Goal: Task Accomplishment & Management: Use online tool/utility

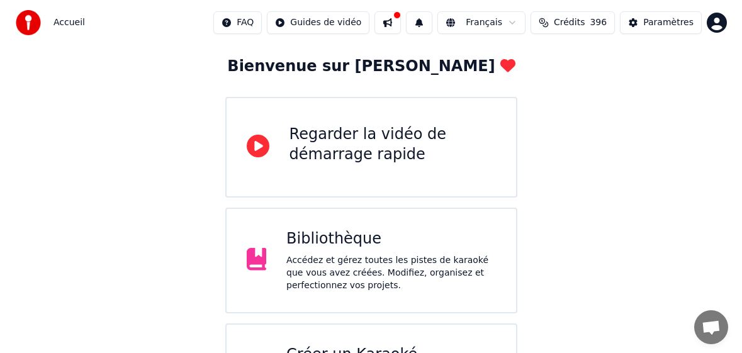
scroll to position [126, 0]
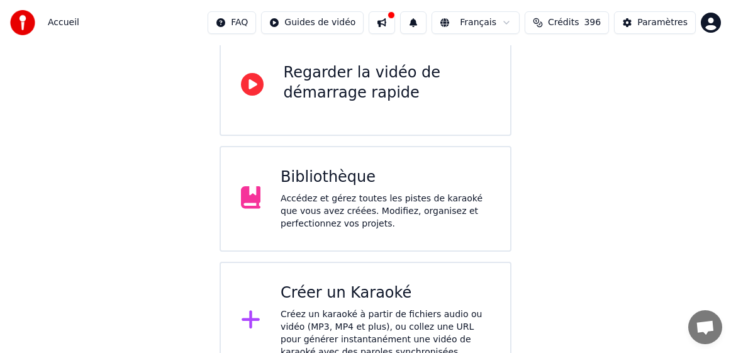
click at [374, 307] on div "Créer un Karaoké Créez un karaoké à partir de fichiers audio ou vidéo (MP3, MP4…" at bounding box center [386, 320] width 210 height 75
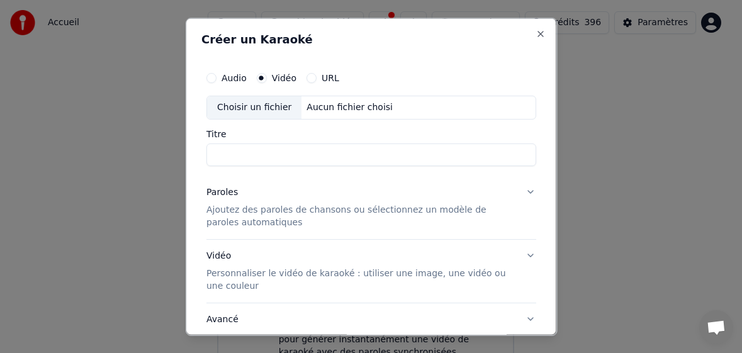
click at [259, 108] on div "Choisir un fichier" at bounding box center [254, 107] width 94 height 23
drag, startPoint x: 389, startPoint y: 155, endPoint x: 286, endPoint y: 158, distance: 103.2
click at [286, 158] on input "**********" at bounding box center [371, 154] width 330 height 23
type input "**********"
click at [240, 215] on p "Ajoutez des paroles de chansons ou sélectionnez un modèle de paroles automatiqu…" at bounding box center [361, 215] width 310 height 25
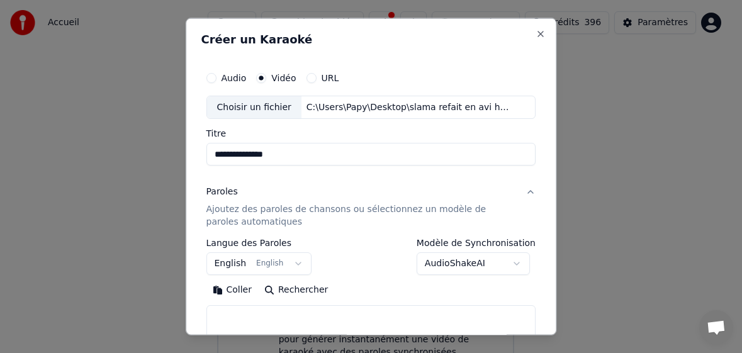
click at [236, 267] on button "English English" at bounding box center [259, 263] width 106 height 23
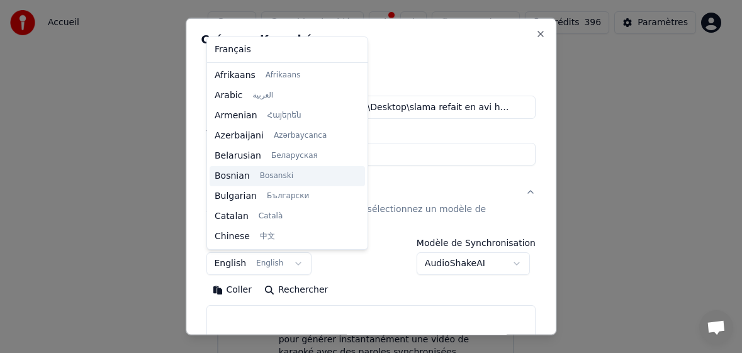
scroll to position [101, 0]
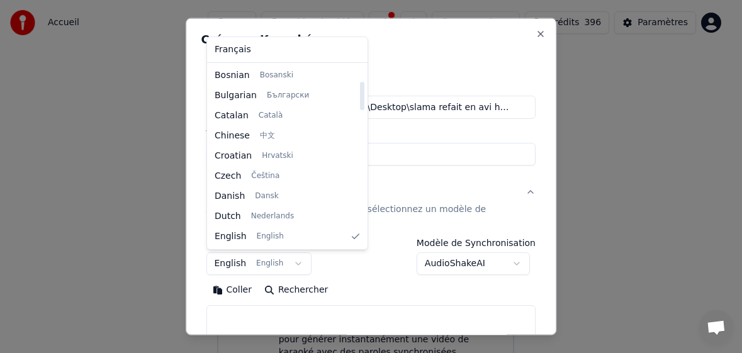
select select "**"
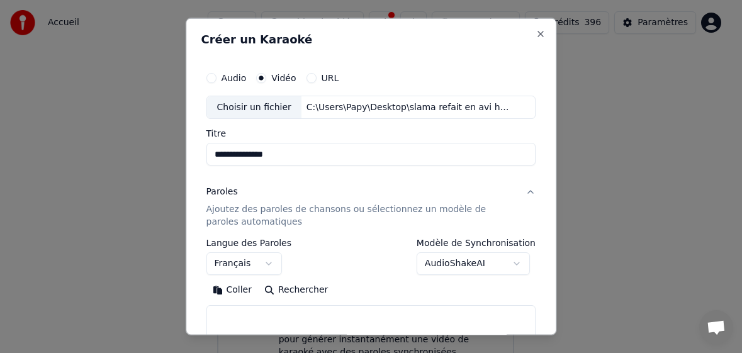
click at [239, 293] on button "Coller" at bounding box center [232, 290] width 52 height 20
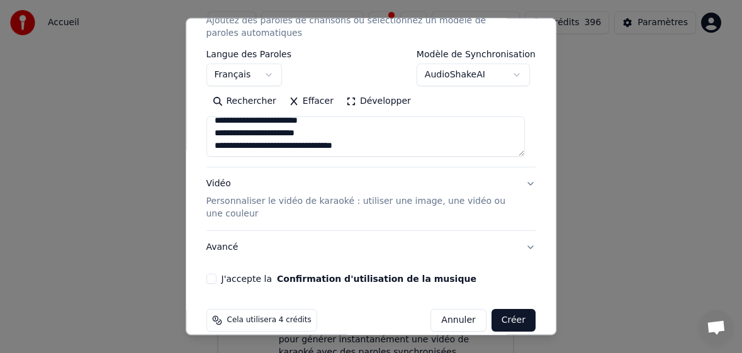
scroll to position [637, 0]
click at [210, 278] on button "J'accepte la Confirmation d'utilisation de la musique" at bounding box center [211, 279] width 10 height 10
drag, startPoint x: 500, startPoint y: 320, endPoint x: 501, endPoint y: 293, distance: 27.1
click at [500, 320] on button "Créer" at bounding box center [513, 320] width 44 height 23
type textarea "**********"
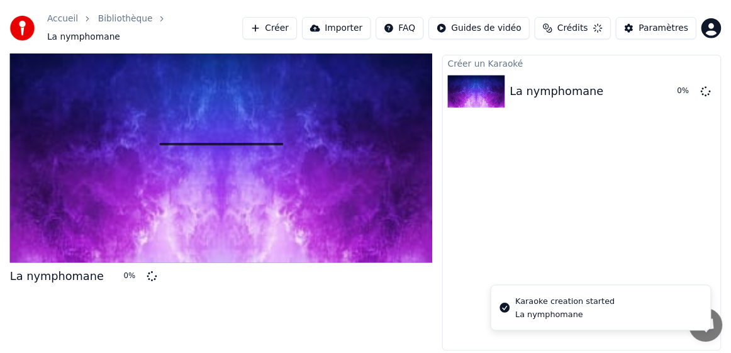
scroll to position [23, 0]
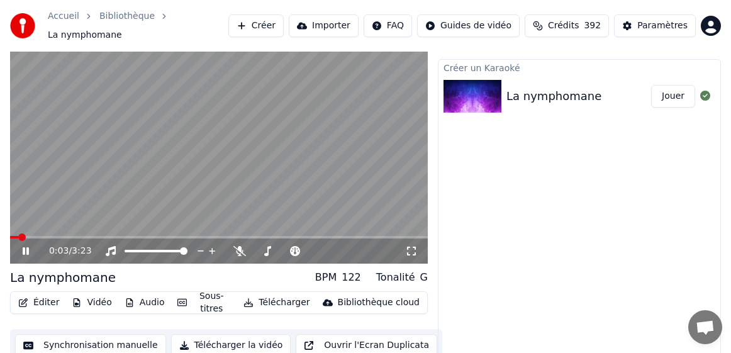
click at [28, 247] on icon at bounding box center [26, 251] width 6 height 8
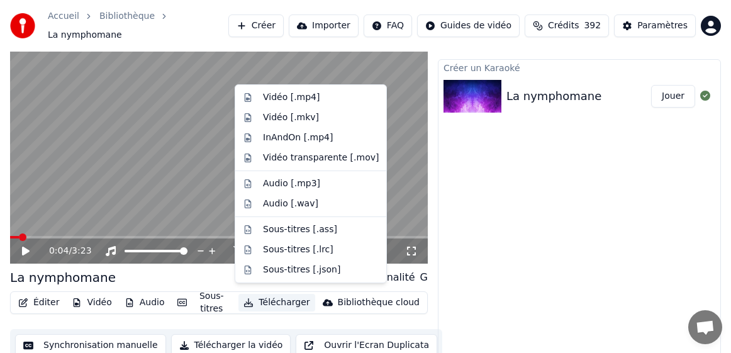
click at [281, 296] on button "Télécharger" at bounding box center [276, 303] width 76 height 18
click at [294, 95] on div "Vidéo [.mp4]" at bounding box center [291, 97] width 57 height 13
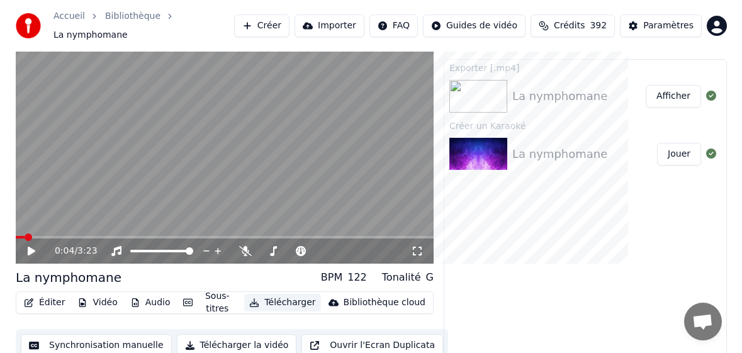
scroll to position [0, 0]
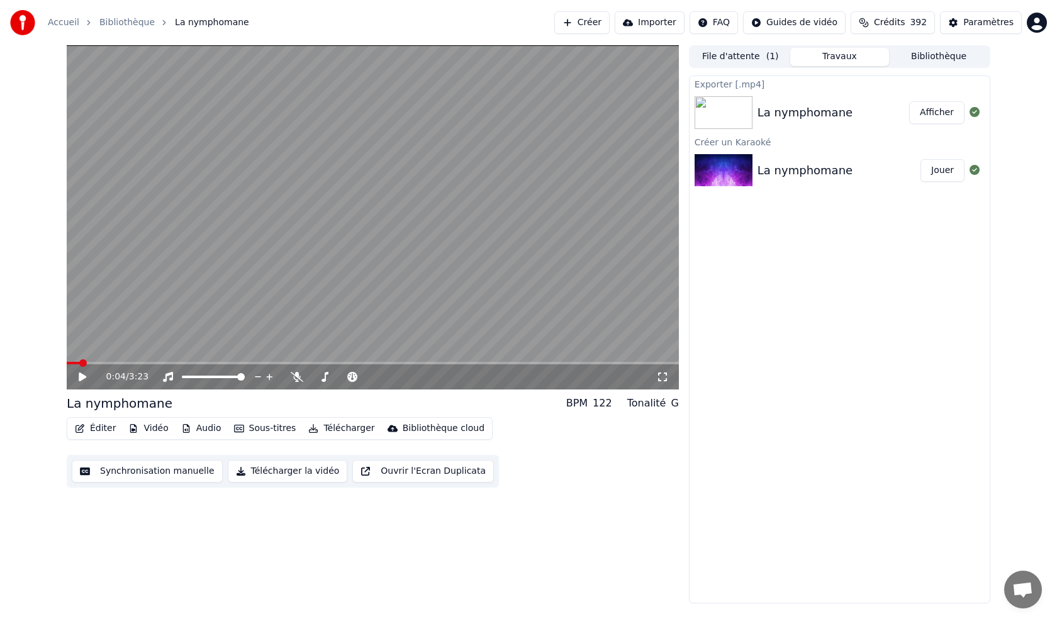
click at [730, 56] on button "Bibliothèque" at bounding box center [938, 57] width 99 height 18
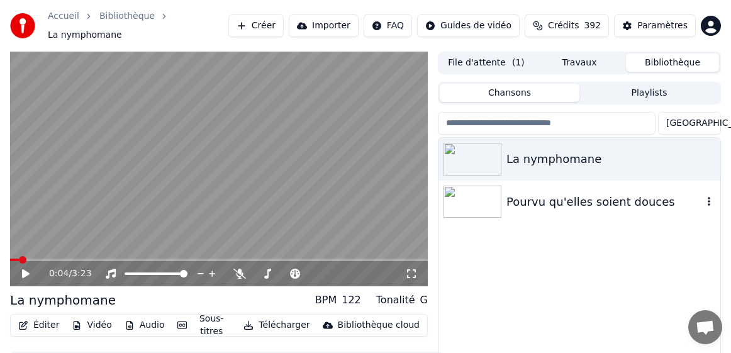
click at [710, 198] on icon "button" at bounding box center [709, 201] width 13 height 10
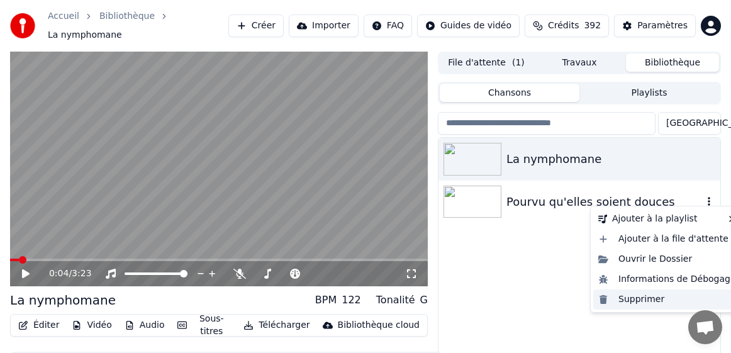
click at [629, 298] on div "Supprimer" at bounding box center [667, 299] width 148 height 20
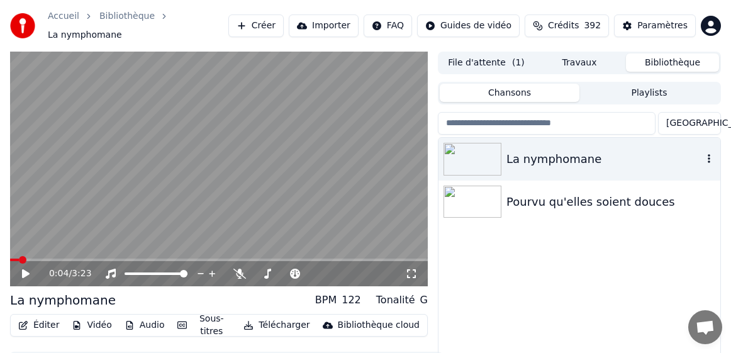
click at [708, 154] on icon "button" at bounding box center [709, 159] width 13 height 10
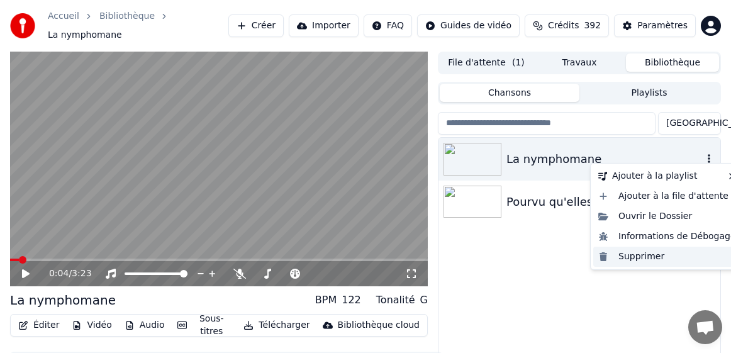
click at [631, 259] on div "Supprimer" at bounding box center [667, 257] width 148 height 20
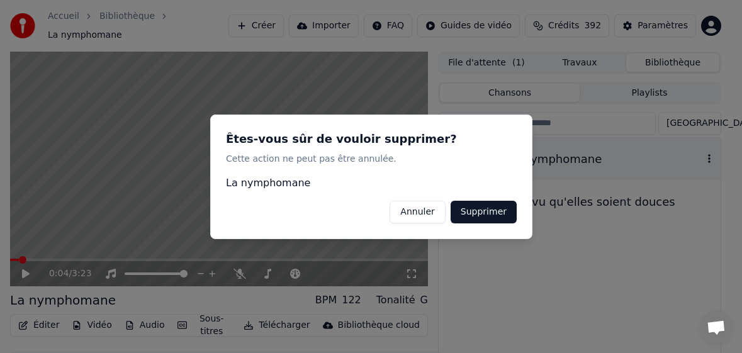
click at [498, 207] on button "Supprimer" at bounding box center [483, 211] width 66 height 23
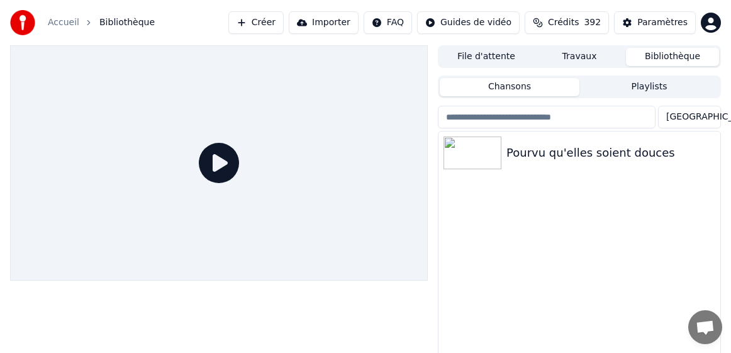
click at [202, 100] on div at bounding box center [219, 162] width 418 height 235
click at [276, 23] on button "Créer" at bounding box center [255, 22] width 55 height 23
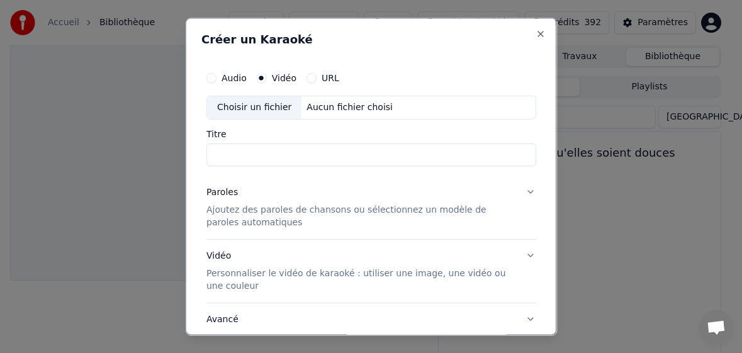
click at [269, 79] on div "Vidéo" at bounding box center [277, 77] width 40 height 10
click at [262, 108] on div "Choisir un fichier" at bounding box center [254, 107] width 94 height 23
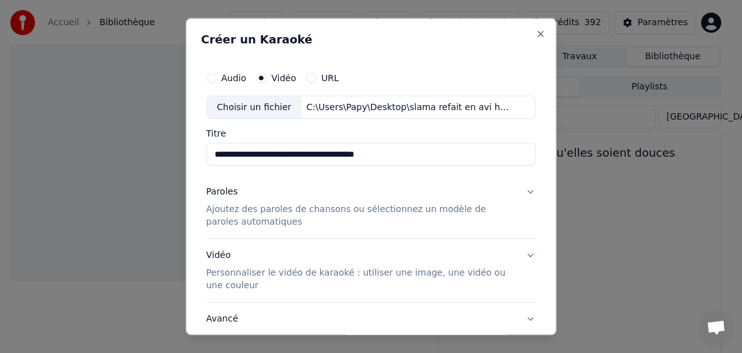
drag, startPoint x: 362, startPoint y: 156, endPoint x: 279, endPoint y: 149, distance: 83.3
click at [279, 149] on input "**********" at bounding box center [371, 154] width 330 height 23
type input "**********"
click at [229, 217] on p "Ajoutez des paroles de chansons ou sélectionnez un modèle de paroles automatiqu…" at bounding box center [361, 215] width 310 height 25
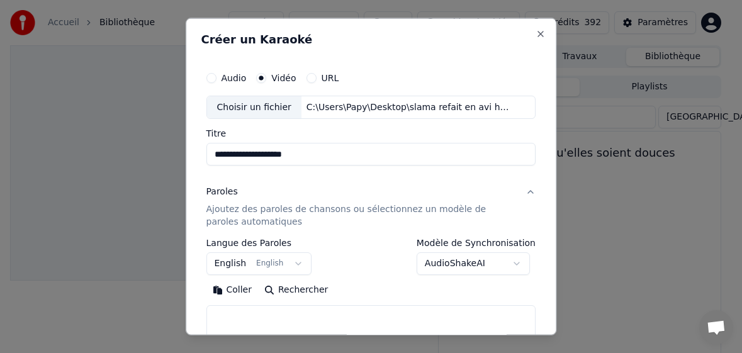
click at [241, 218] on p "Ajoutez des paroles de chansons ou sélectionnez un modèle de paroles automatiqu…" at bounding box center [361, 215] width 310 height 25
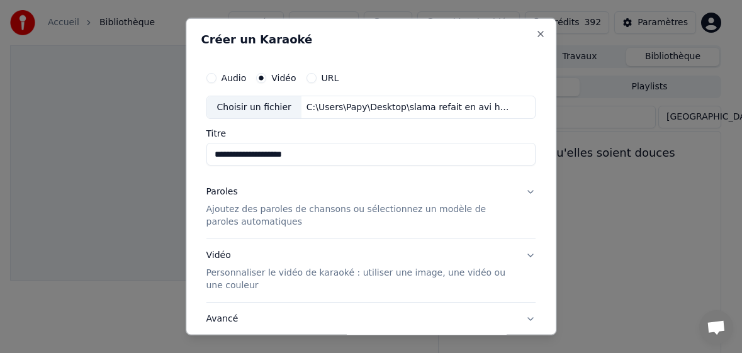
click at [241, 218] on p "Ajoutez des paroles de chansons ou sélectionnez un modèle de paroles automatiqu…" at bounding box center [361, 215] width 310 height 25
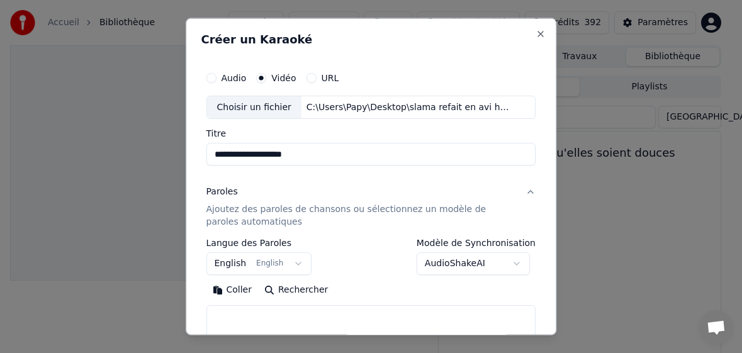
click at [232, 263] on body "**********" at bounding box center [365, 176] width 731 height 353
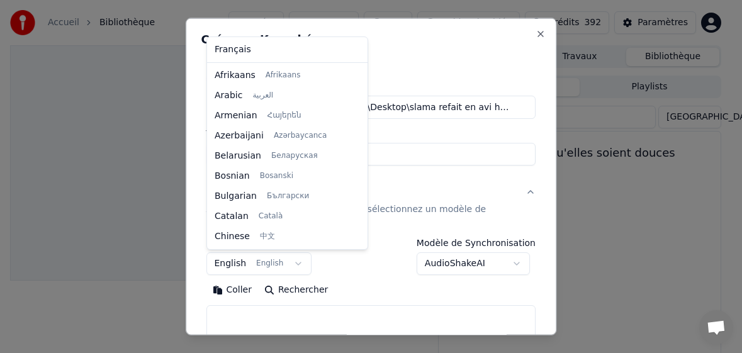
scroll to position [101, 0]
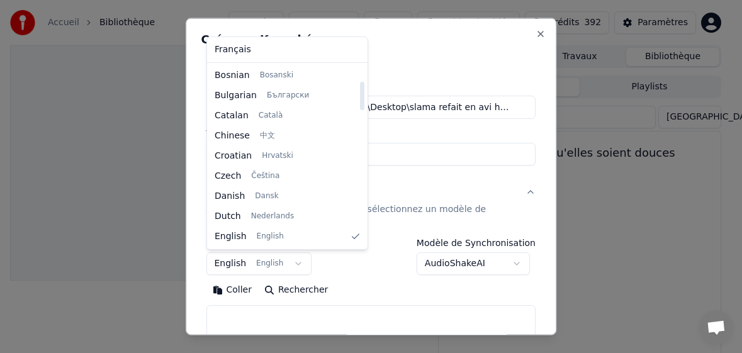
select select "**"
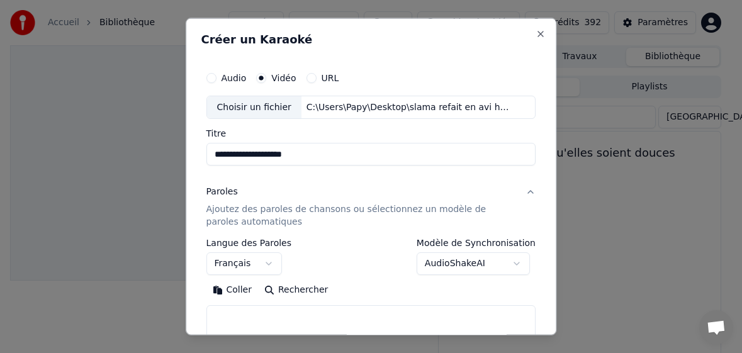
click at [230, 291] on button "Coller" at bounding box center [232, 290] width 52 height 20
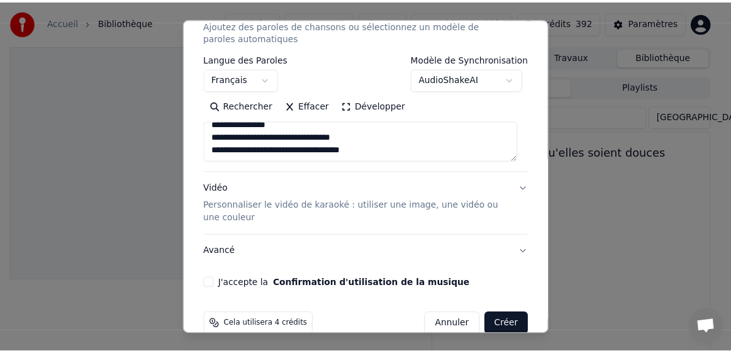
scroll to position [189, 0]
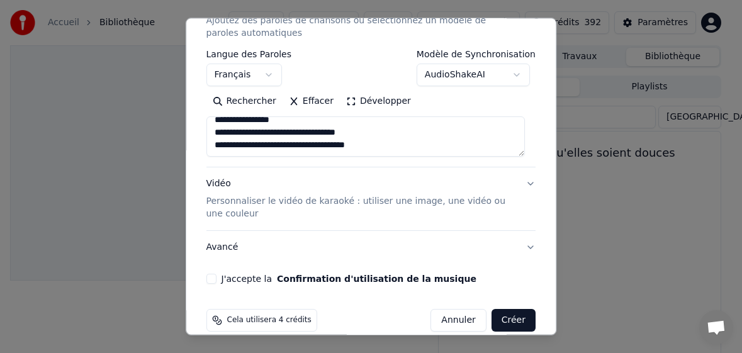
click at [215, 277] on button "J'accepte la Confirmation d'utilisation de la musique" at bounding box center [211, 279] width 10 height 10
click at [501, 318] on button "Créer" at bounding box center [513, 320] width 44 height 23
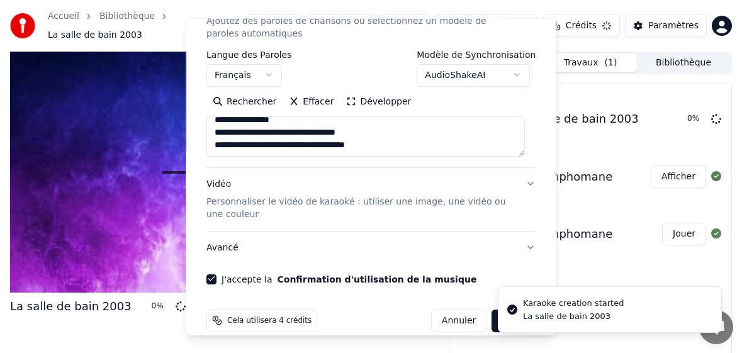
type textarea "**********"
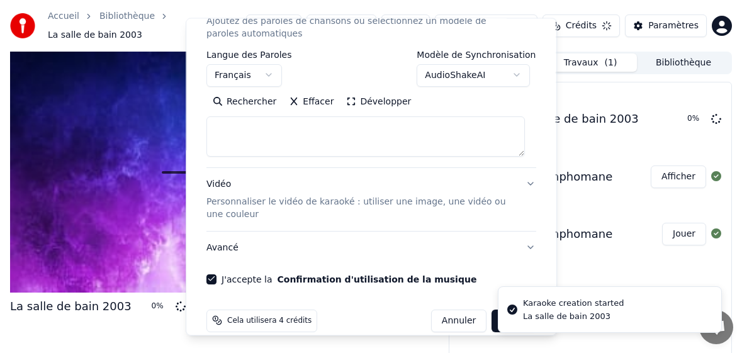
scroll to position [0, 0]
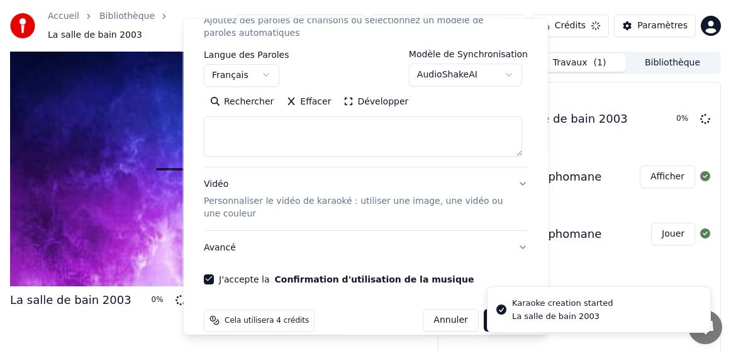
select select
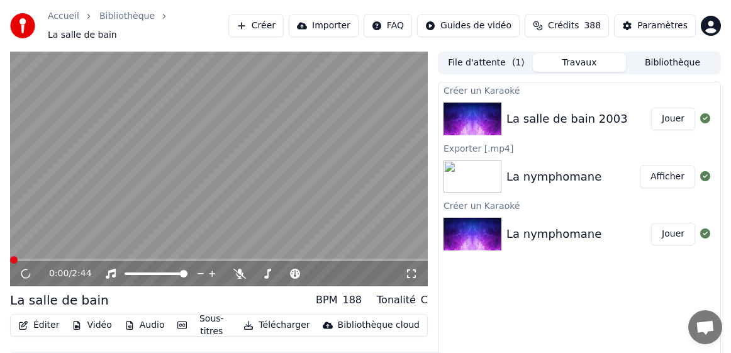
click at [101, 338] on div "Éditer Vidéo Audio Sous-titres Télécharger Bibliothèque cloud Synchronisation m…" at bounding box center [219, 349] width 418 height 70
click at [28, 270] on icon at bounding box center [26, 274] width 6 height 8
click at [277, 318] on button "Télécharger" at bounding box center [276, 325] width 76 height 18
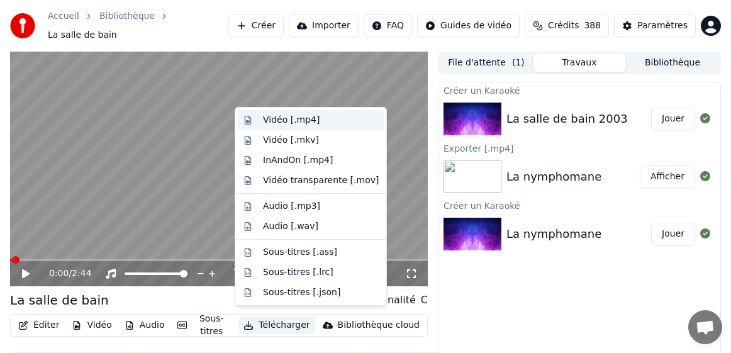
click at [292, 123] on div "Vidéo [.mp4]" at bounding box center [291, 120] width 57 height 13
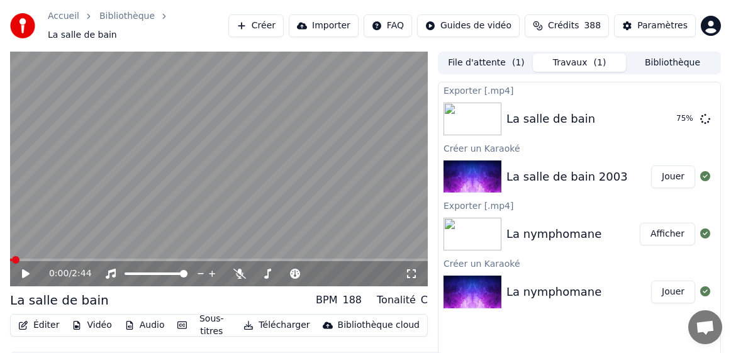
click at [193, 339] on div "Éditer Vidéo Audio Sous-titres Télécharger Bibliothèque cloud Synchronisation m…" at bounding box center [219, 349] width 418 height 70
click at [659, 55] on button "Bibliothèque" at bounding box center [672, 62] width 93 height 18
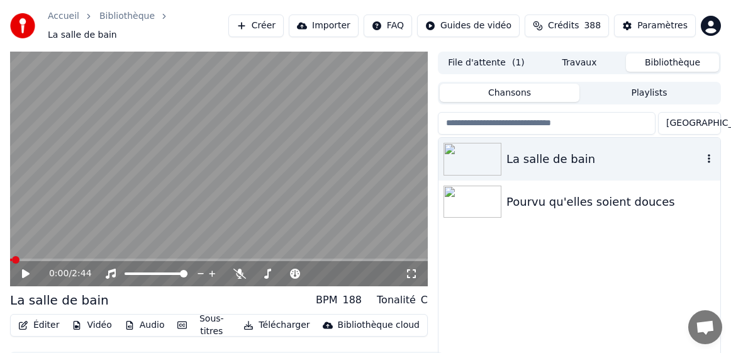
click at [709, 154] on icon "button" at bounding box center [709, 158] width 3 height 9
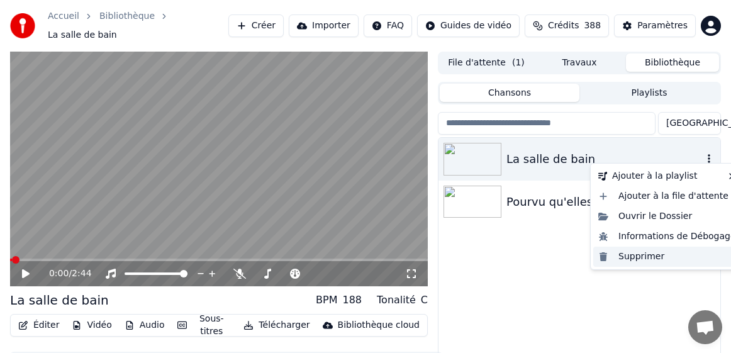
click at [632, 261] on div "Supprimer" at bounding box center [667, 257] width 148 height 20
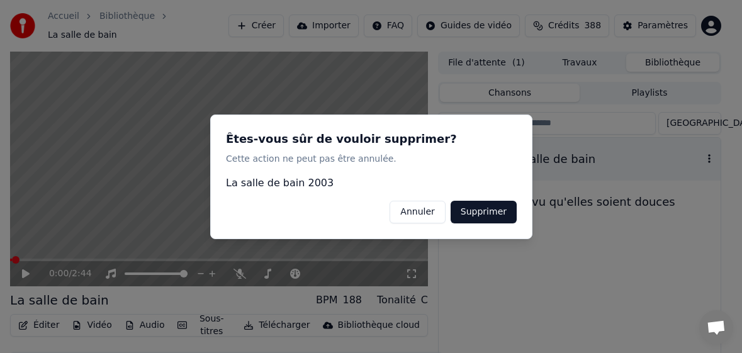
click at [494, 215] on button "Supprimer" at bounding box center [483, 211] width 66 height 23
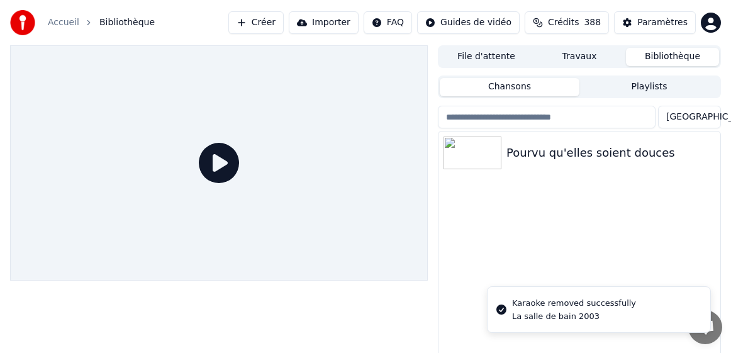
click at [281, 20] on button "Créer" at bounding box center [255, 22] width 55 height 23
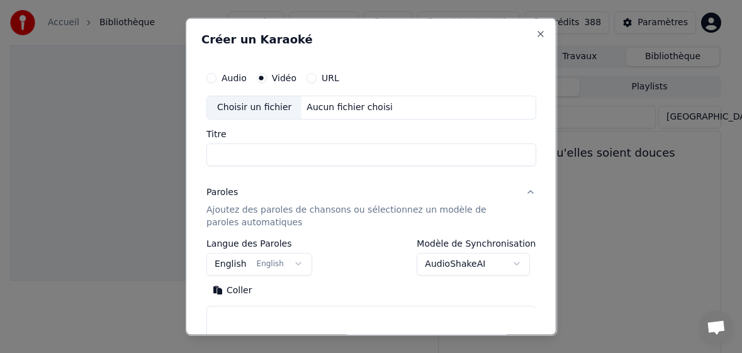
click at [239, 107] on div "Choisir un fichier" at bounding box center [254, 107] width 94 height 23
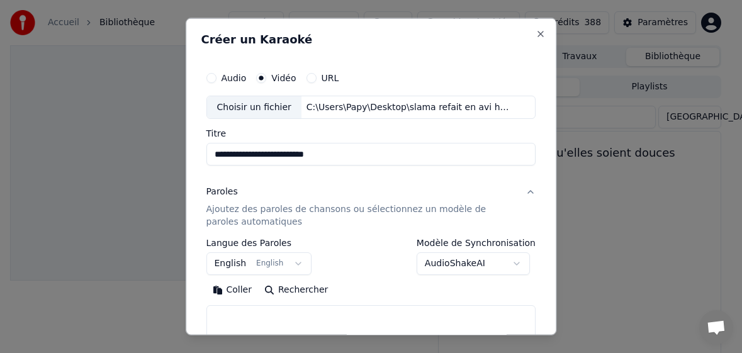
drag, startPoint x: 339, startPoint y: 154, endPoint x: 291, endPoint y: 157, distance: 47.9
click at [289, 155] on input "**********" at bounding box center [371, 154] width 330 height 23
type input "**********"
click at [225, 264] on button "English English" at bounding box center [259, 263] width 106 height 23
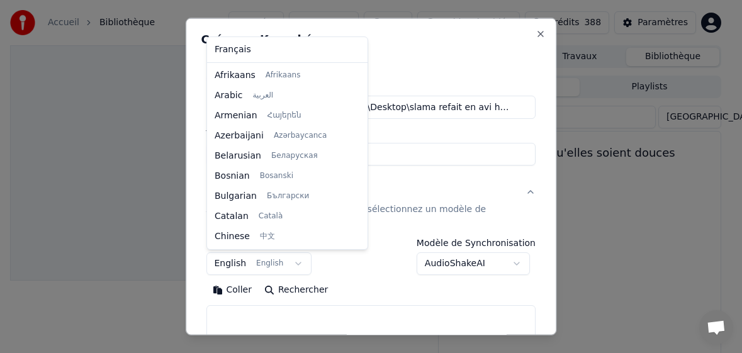
scroll to position [101, 0]
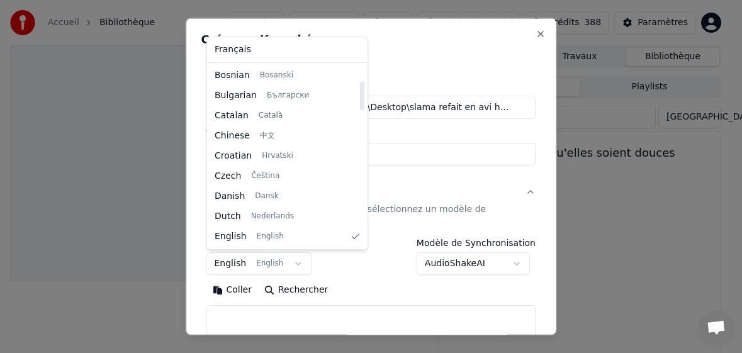
select select "**"
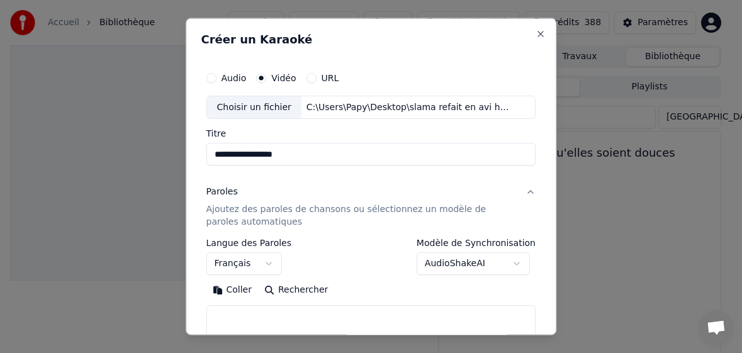
click at [239, 296] on button "Coller" at bounding box center [232, 290] width 52 height 20
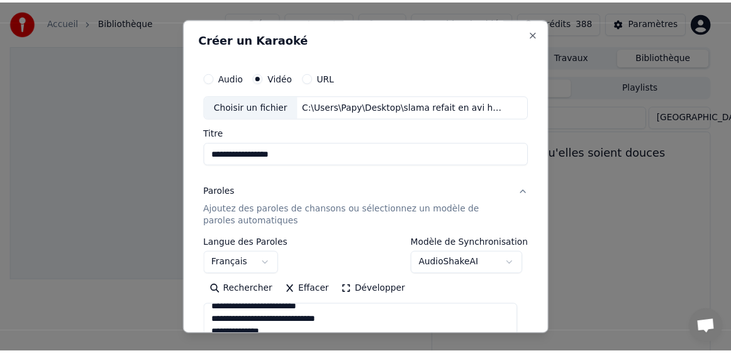
scroll to position [189, 0]
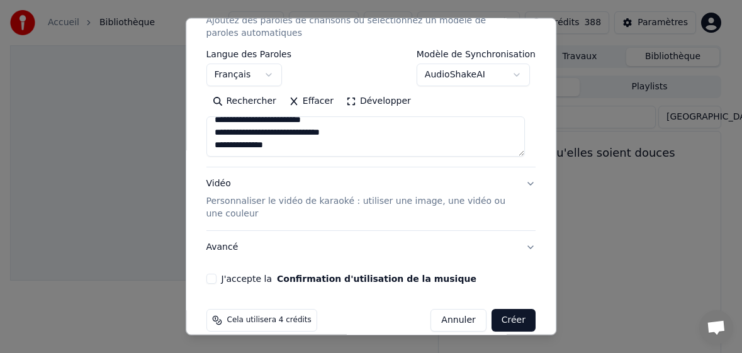
click at [216, 276] on button "J'accepte la Confirmation d'utilisation de la musique" at bounding box center [211, 279] width 10 height 10
click at [504, 316] on button "Créer" at bounding box center [513, 320] width 44 height 23
type textarea "**********"
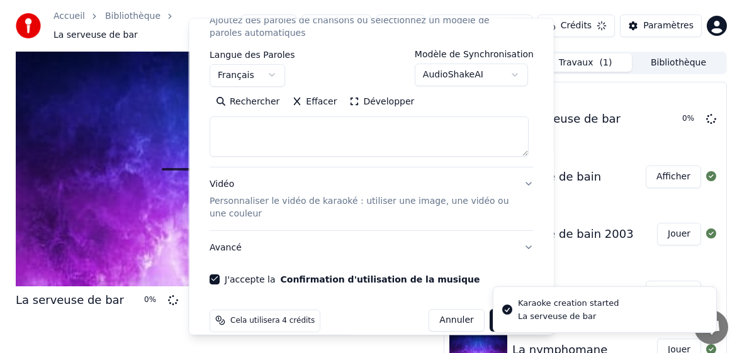
scroll to position [0, 0]
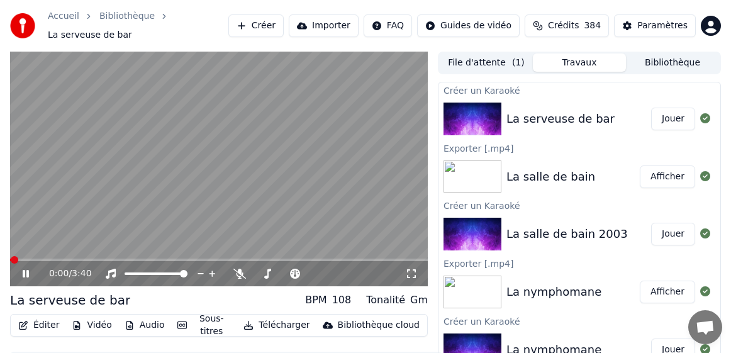
click at [277, 319] on button "Télécharger" at bounding box center [276, 325] width 76 height 18
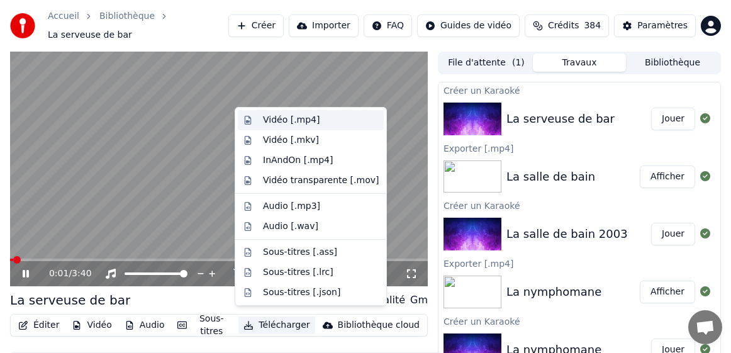
click at [272, 123] on div "Vidéo [.mp4]" at bounding box center [291, 120] width 57 height 13
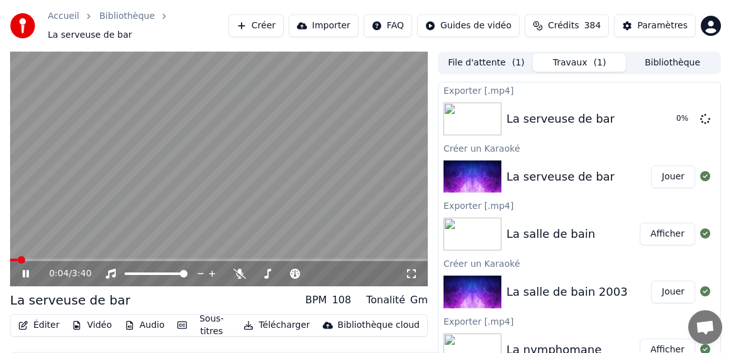
drag, startPoint x: 26, startPoint y: 266, endPoint x: 35, endPoint y: 258, distance: 12.0
click at [26, 270] on icon at bounding box center [26, 274] width 6 height 8
click at [663, 53] on button "Bibliothèque" at bounding box center [672, 62] width 93 height 18
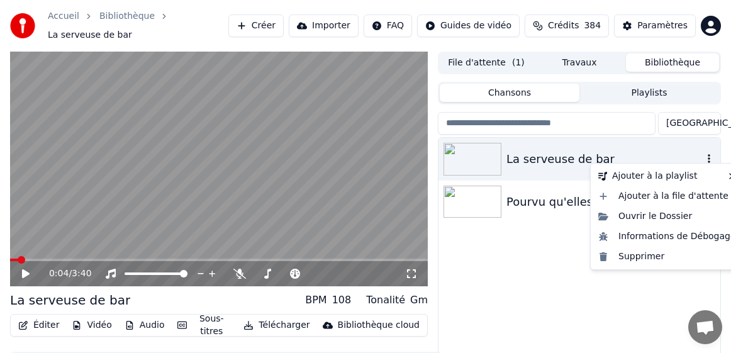
click at [708, 154] on icon "button" at bounding box center [709, 159] width 13 height 10
click at [642, 262] on div "Supprimer" at bounding box center [667, 257] width 148 height 20
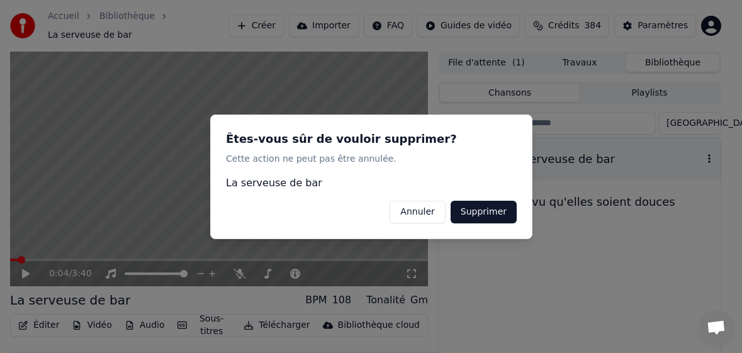
click at [472, 208] on button "Supprimer" at bounding box center [483, 211] width 66 height 23
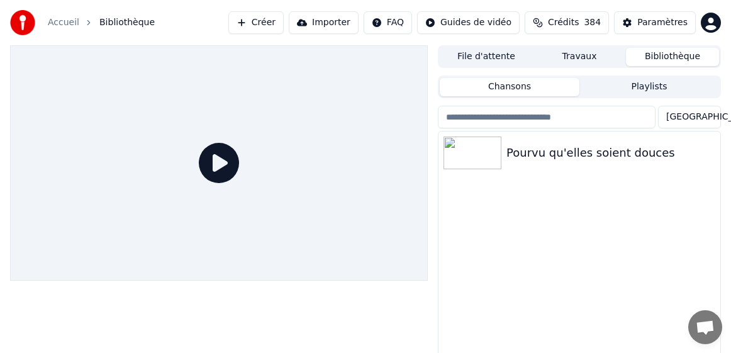
click at [284, 21] on button "Créer" at bounding box center [255, 22] width 55 height 23
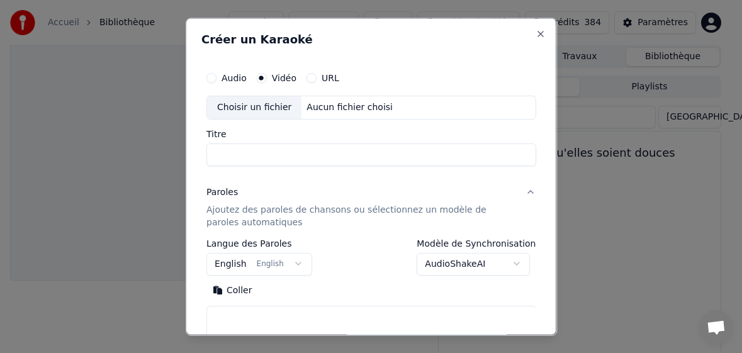
click at [251, 110] on div "Choisir un fichier" at bounding box center [254, 107] width 94 height 23
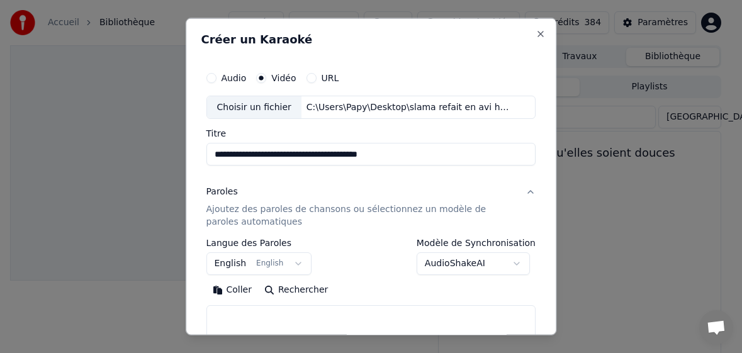
drag, startPoint x: 257, startPoint y: 158, endPoint x: 444, endPoint y: 152, distance: 187.0
click at [439, 155] on input "**********" at bounding box center [371, 154] width 330 height 23
type input "**********"
click at [231, 268] on body "**********" at bounding box center [365, 176] width 731 height 353
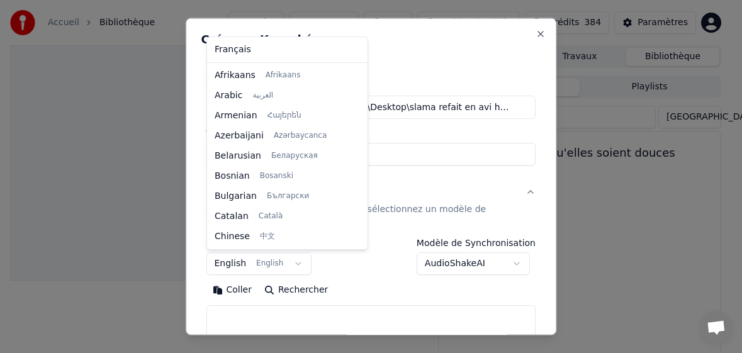
scroll to position [101, 0]
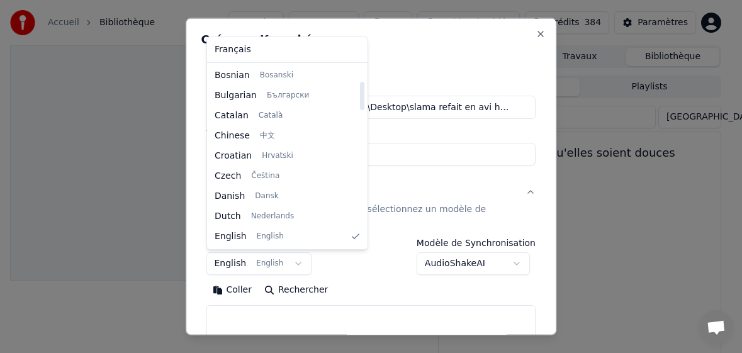
select select "**"
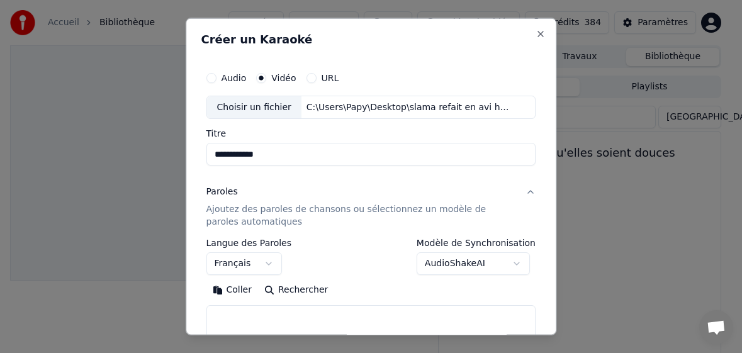
drag, startPoint x: 231, startPoint y: 287, endPoint x: 253, endPoint y: 297, distance: 24.2
click at [231, 288] on button "Coller" at bounding box center [232, 290] width 52 height 20
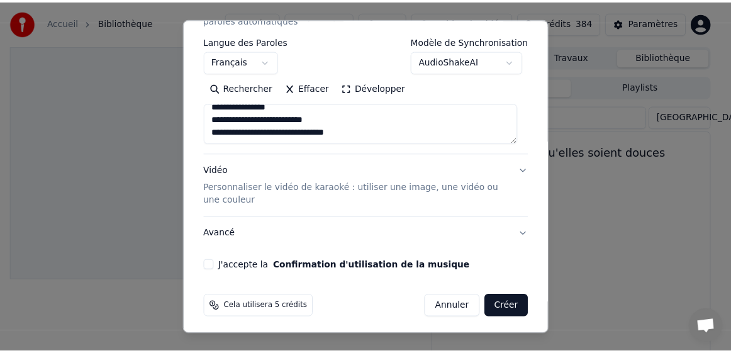
scroll to position [206, 0]
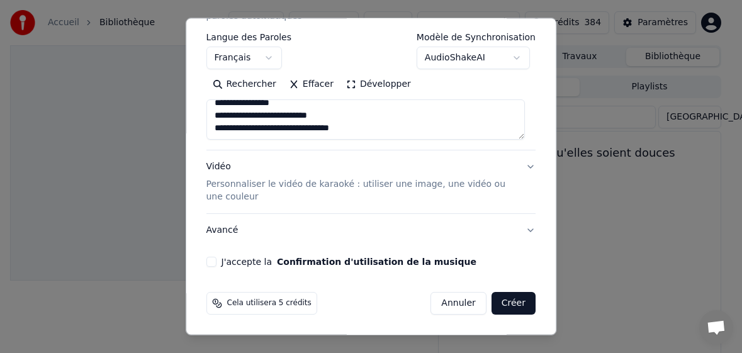
click at [213, 261] on button "J'accepte la Confirmation d'utilisation de la musique" at bounding box center [211, 262] width 10 height 10
click at [502, 306] on button "Créer" at bounding box center [513, 303] width 44 height 23
type textarea "**********"
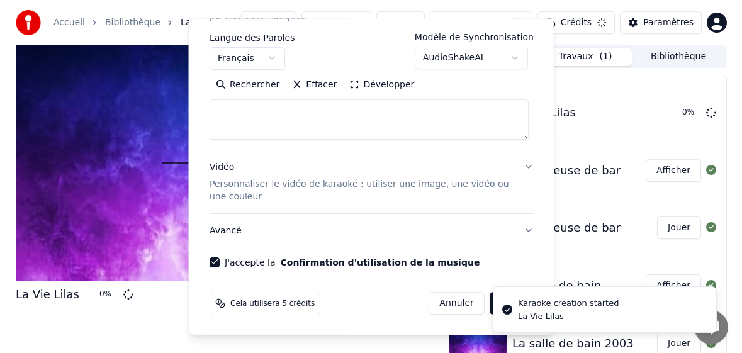
scroll to position [0, 0]
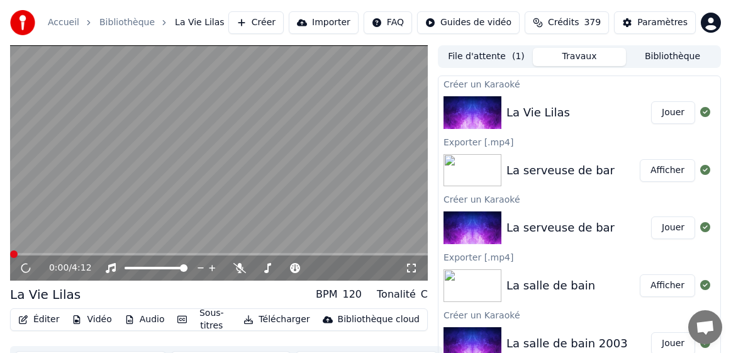
drag, startPoint x: 101, startPoint y: 167, endPoint x: 70, endPoint y: 216, distance: 57.6
click at [100, 168] on video at bounding box center [219, 162] width 418 height 235
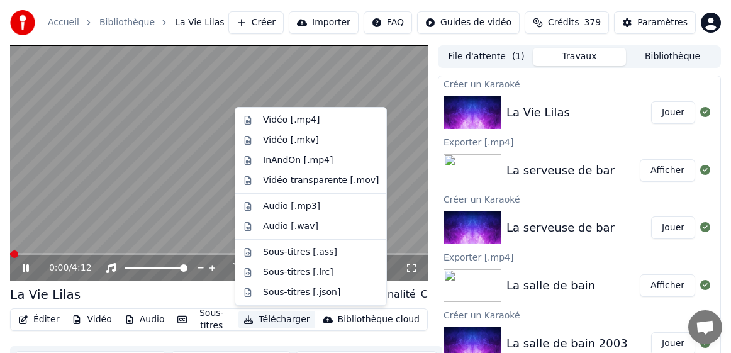
click at [282, 319] on button "Télécharger" at bounding box center [276, 320] width 76 height 18
drag, startPoint x: 295, startPoint y: 123, endPoint x: 281, endPoint y: 122, distance: 13.9
click at [295, 122] on div "Vidéo [.mp4]" at bounding box center [291, 120] width 57 height 13
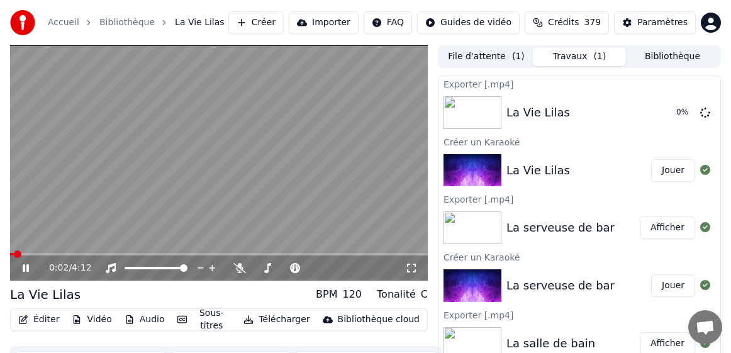
click at [24, 265] on icon at bounding box center [26, 268] width 6 height 8
click at [666, 55] on button "Bibliothèque" at bounding box center [672, 57] width 93 height 18
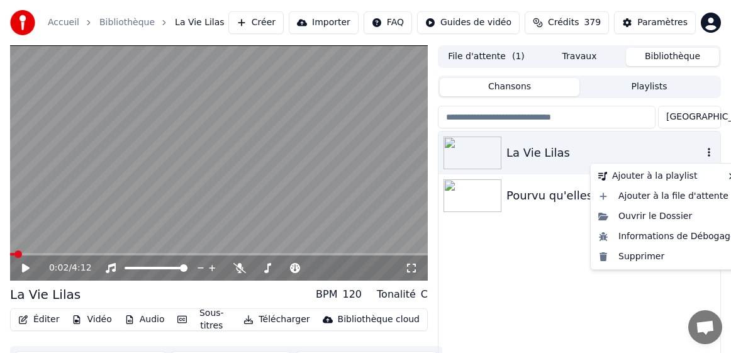
click at [707, 157] on icon "button" at bounding box center [709, 152] width 13 height 10
click at [653, 259] on div "Supprimer" at bounding box center [667, 257] width 148 height 20
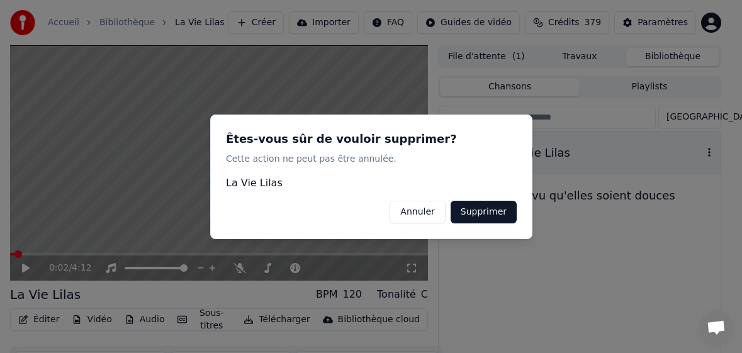
click at [500, 208] on button "Supprimer" at bounding box center [483, 211] width 66 height 23
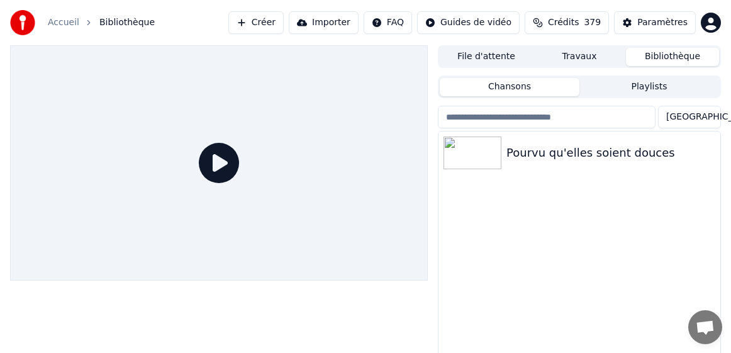
click at [284, 22] on button "Créer" at bounding box center [255, 22] width 55 height 23
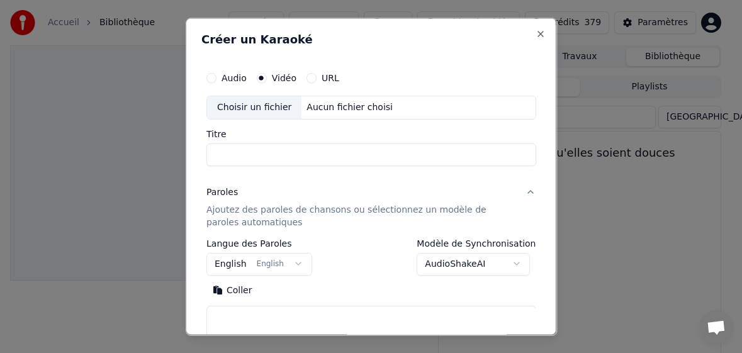
click at [262, 105] on div "Choisir un fichier" at bounding box center [254, 107] width 94 height 23
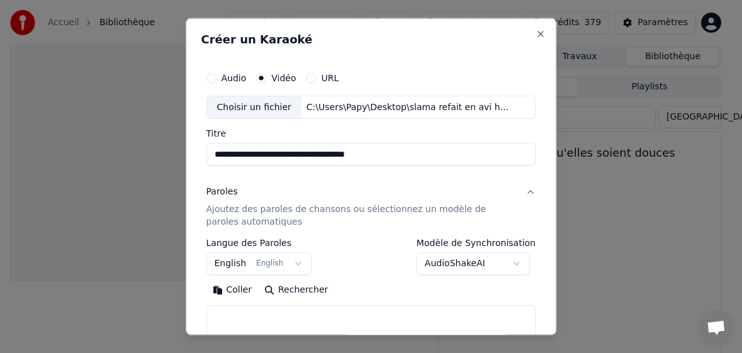
drag, startPoint x: 310, startPoint y: 155, endPoint x: 442, endPoint y: 156, distance: 132.1
click at [442, 156] on input "**********" at bounding box center [371, 154] width 330 height 23
type input "**********"
click at [222, 263] on button "English English" at bounding box center [259, 263] width 106 height 23
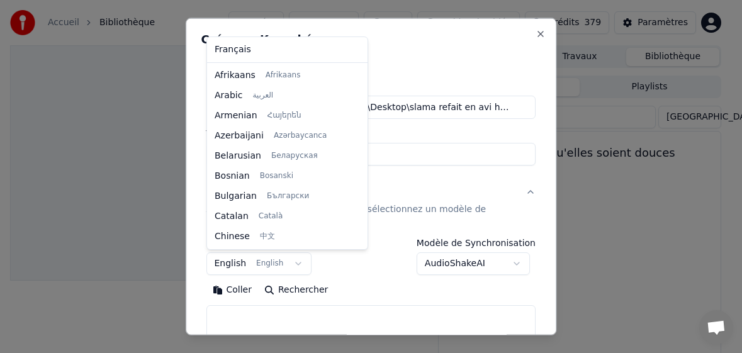
scroll to position [101, 0]
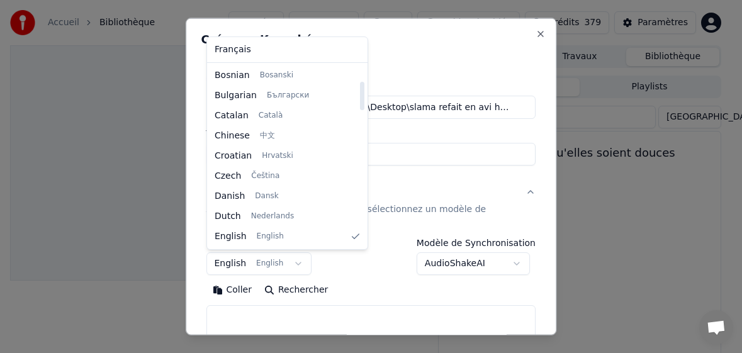
select select "**"
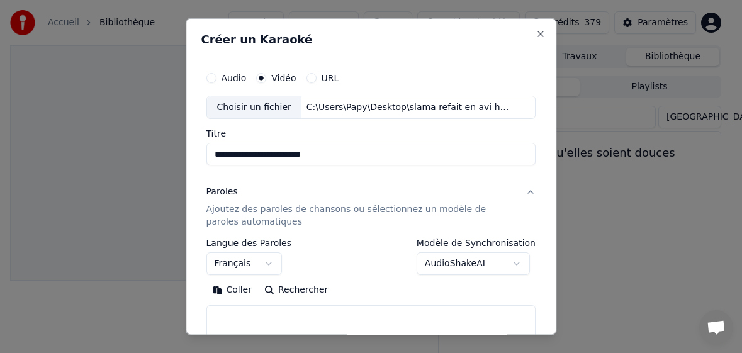
click at [240, 288] on button "Coller" at bounding box center [232, 290] width 52 height 20
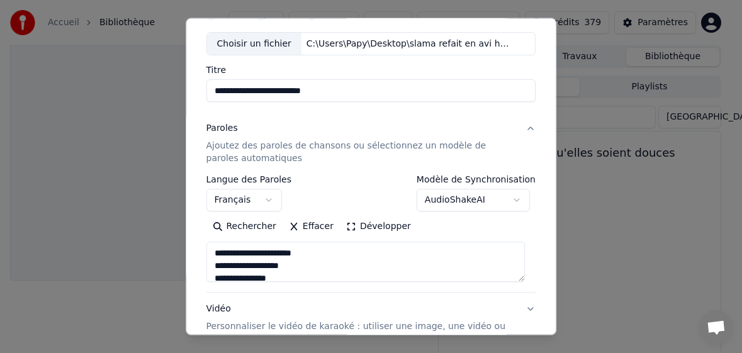
scroll to position [126, 0]
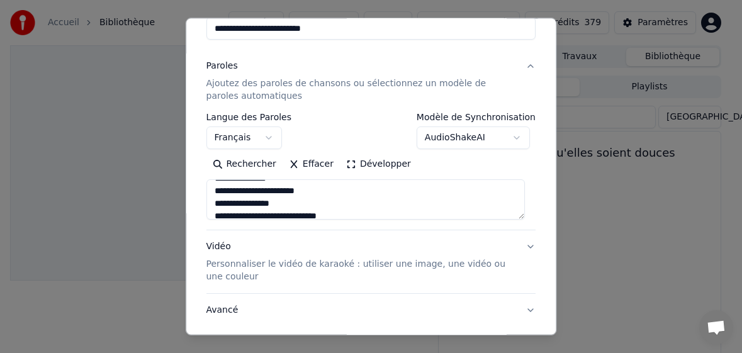
type textarea "**********"
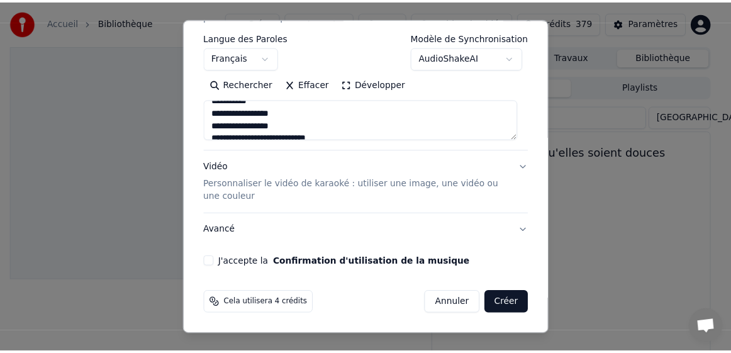
scroll to position [1228, 0]
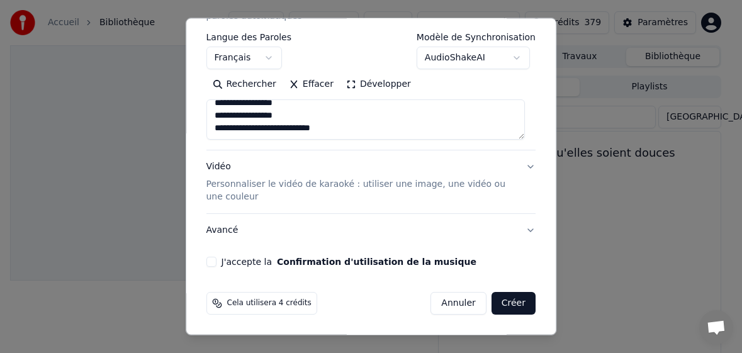
click at [212, 262] on button "J'accepte la Confirmation d'utilisation de la musique" at bounding box center [211, 262] width 10 height 10
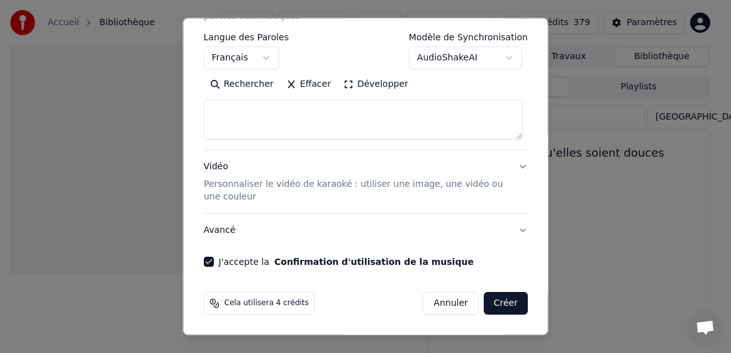
scroll to position [0, 0]
select select
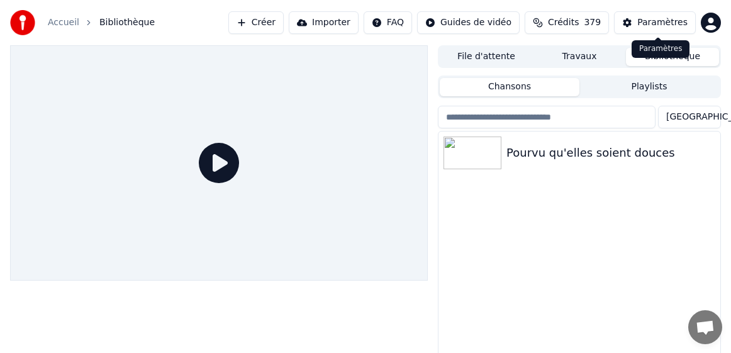
click at [657, 19] on div "Paramètres" at bounding box center [662, 22] width 50 height 13
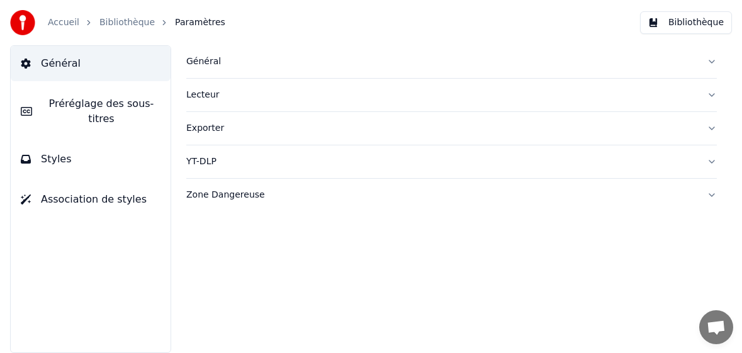
click at [210, 59] on div "Général" at bounding box center [441, 61] width 510 height 13
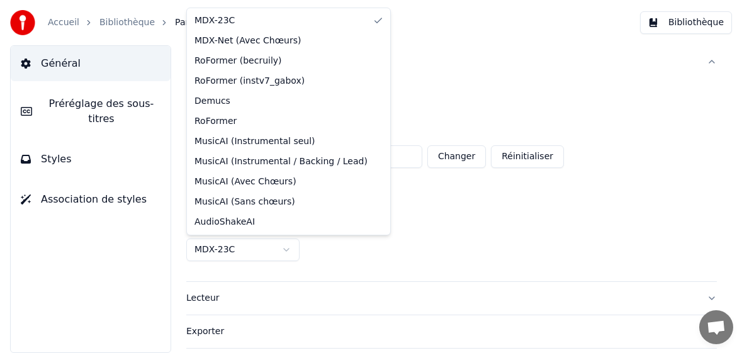
click at [226, 250] on html "**********" at bounding box center [371, 176] width 742 height 353
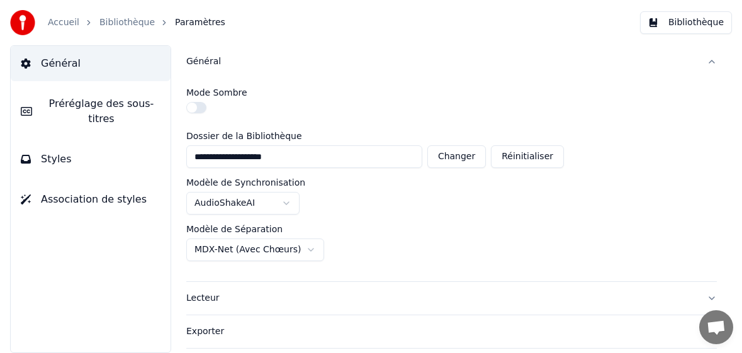
click at [75, 26] on link "Accueil" at bounding box center [63, 22] width 31 height 13
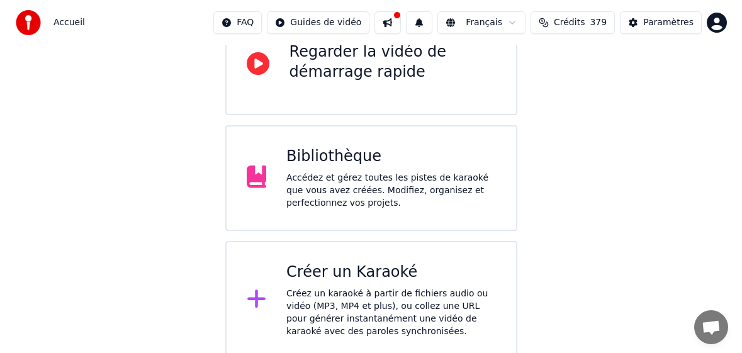
scroll to position [153, 0]
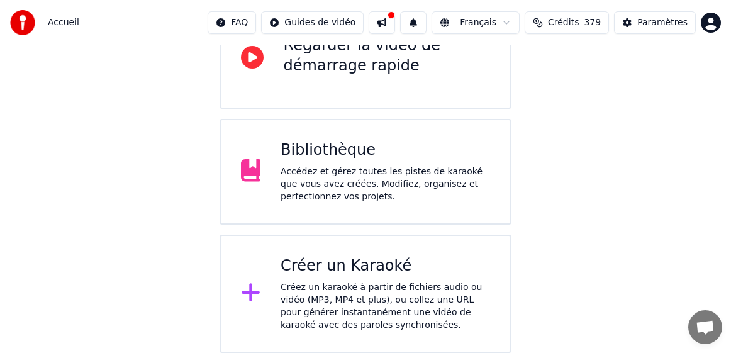
click at [351, 272] on div "Créer un Karaoké" at bounding box center [386, 266] width 210 height 20
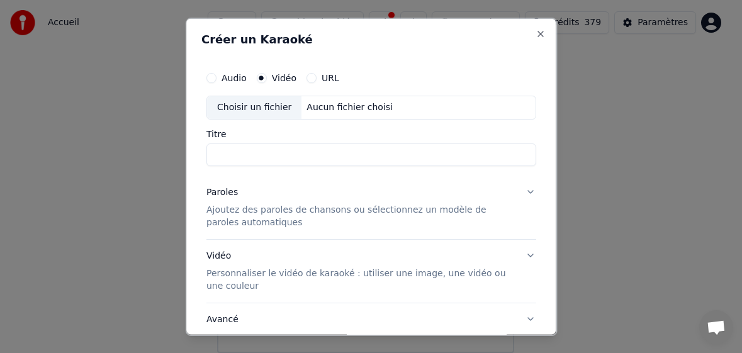
click at [236, 108] on div "Choisir un fichier" at bounding box center [254, 107] width 94 height 23
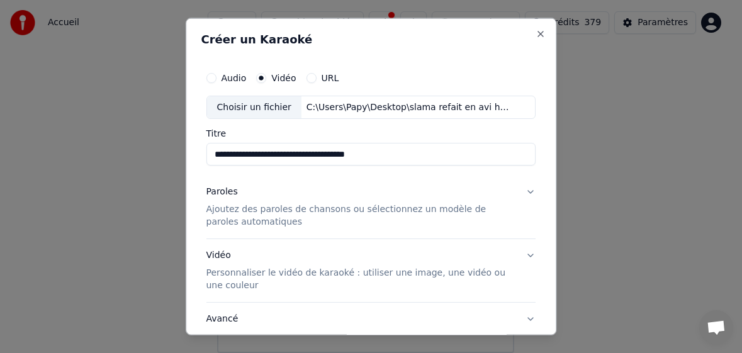
drag, startPoint x: 311, startPoint y: 153, endPoint x: 398, endPoint y: 154, distance: 86.8
click at [398, 154] on input "**********" at bounding box center [371, 154] width 330 height 23
type input "**********"
click at [232, 215] on p "Ajoutez des paroles de chansons ou sélectionnez un modèle de paroles automatiqu…" at bounding box center [361, 215] width 310 height 25
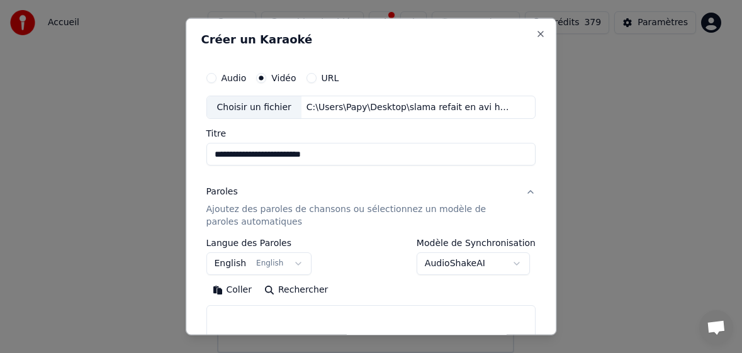
click at [228, 266] on body "**********" at bounding box center [365, 100] width 731 height 506
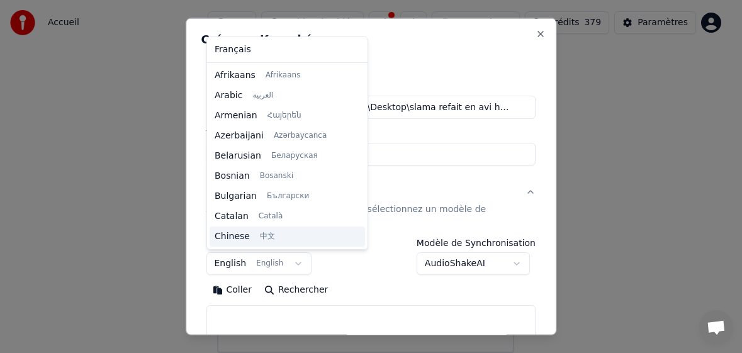
scroll to position [101, 0]
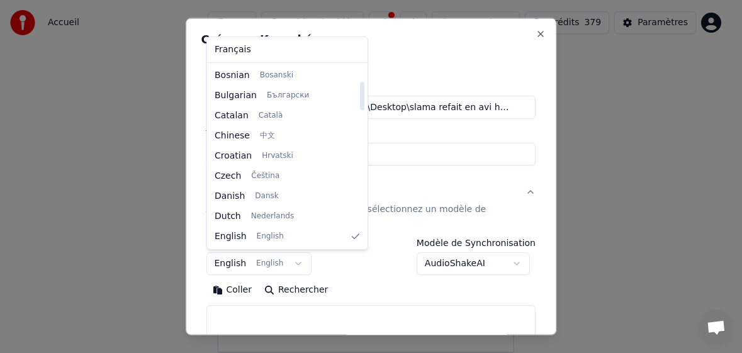
select select "**"
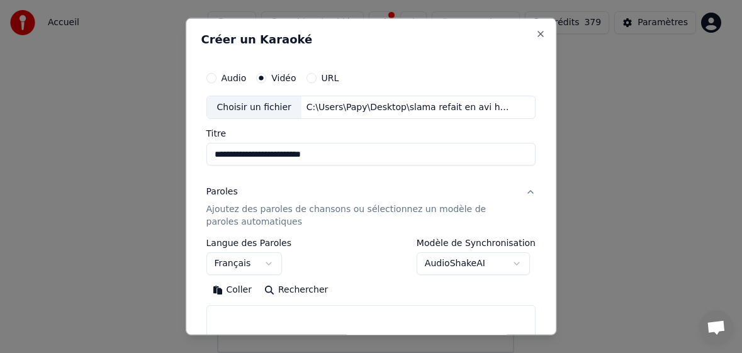
drag, startPoint x: 235, startPoint y: 285, endPoint x: 245, endPoint y: 290, distance: 11.3
click at [237, 288] on button "Coller" at bounding box center [232, 290] width 52 height 20
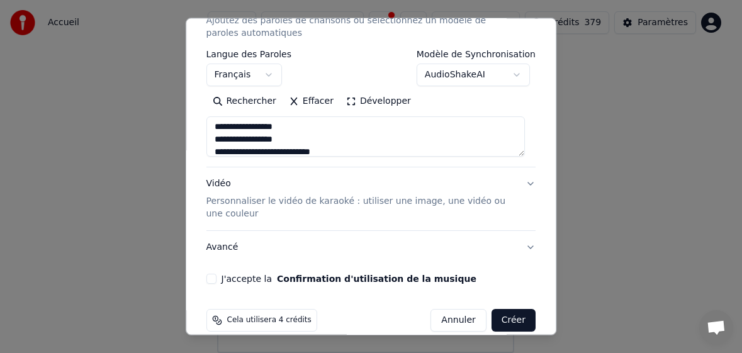
scroll to position [1228, 0]
click at [215, 281] on button "J'accepte la Confirmation d'utilisation de la musique" at bounding box center [211, 279] width 10 height 10
click at [505, 317] on button "Créer" at bounding box center [513, 320] width 44 height 23
type textarea "**********"
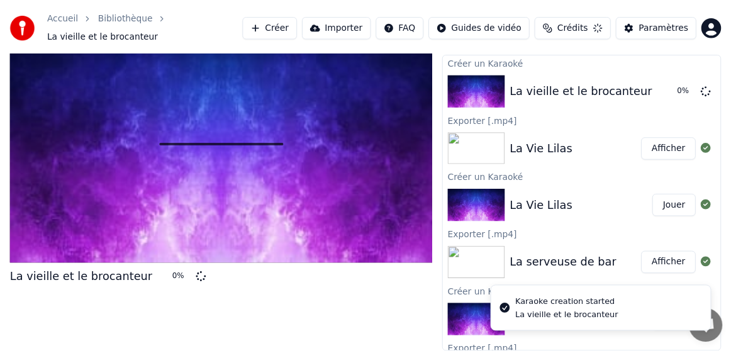
scroll to position [29, 0]
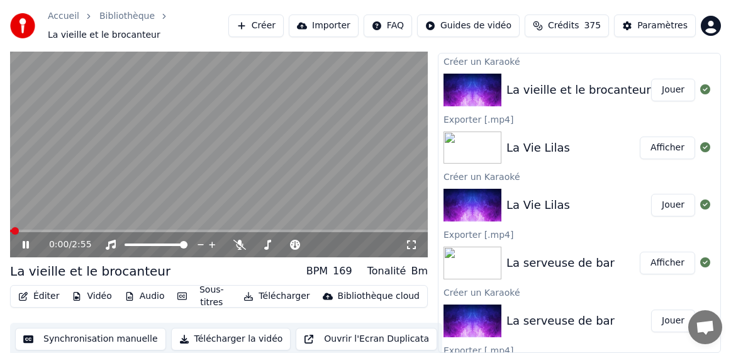
click at [62, 320] on div "Éditer Vidéo Audio Sous-titres Télécharger Bibliothèque cloud Synchronisation m…" at bounding box center [219, 320] width 418 height 70
click at [26, 242] on icon at bounding box center [26, 245] width 6 height 8
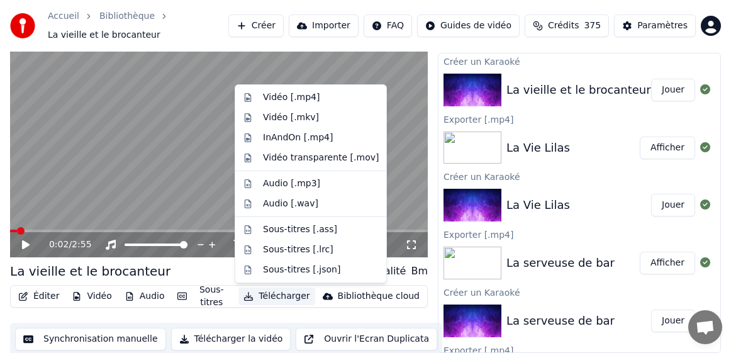
click at [269, 296] on button "Télécharger" at bounding box center [276, 297] width 76 height 18
click at [281, 101] on div "Vidéo [.mp4]" at bounding box center [291, 97] width 57 height 13
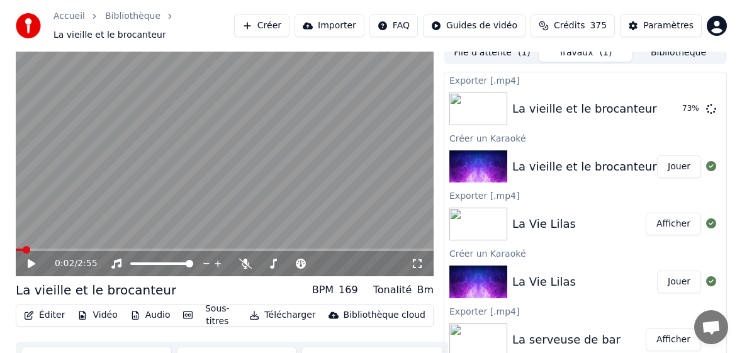
scroll to position [0, 0]
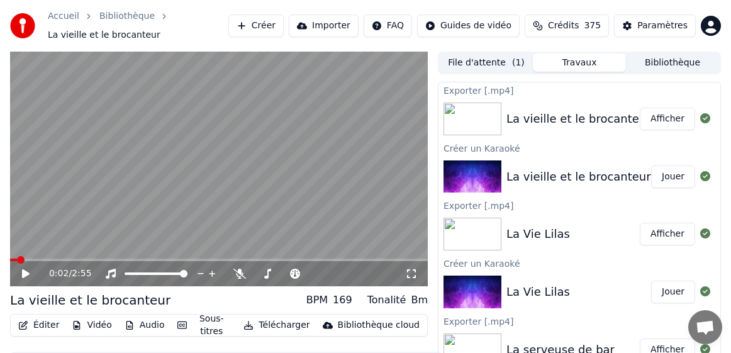
click at [160, 71] on video at bounding box center [219, 169] width 418 height 235
click at [25, 271] on icon at bounding box center [34, 274] width 29 height 10
click at [663, 63] on button "Bibliothèque" at bounding box center [672, 62] width 93 height 18
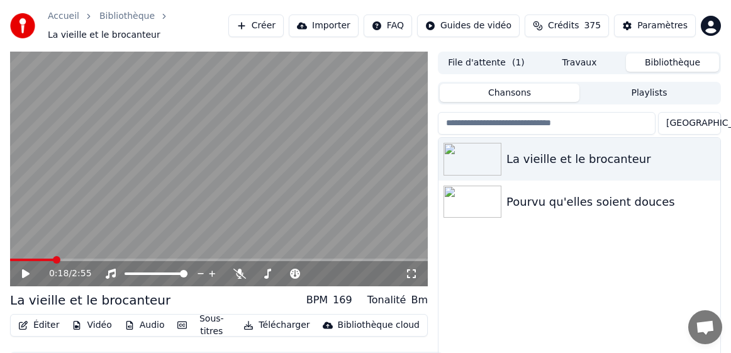
click at [684, 63] on button "Bibliothèque" at bounding box center [672, 62] width 93 height 18
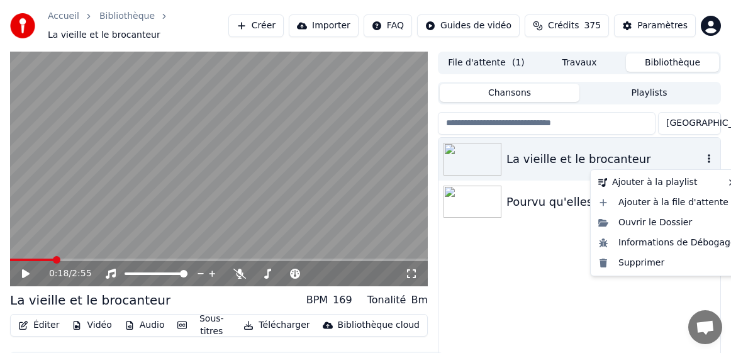
click at [708, 157] on icon "button" at bounding box center [709, 159] width 13 height 10
click at [644, 265] on div "Supprimer" at bounding box center [667, 263] width 148 height 20
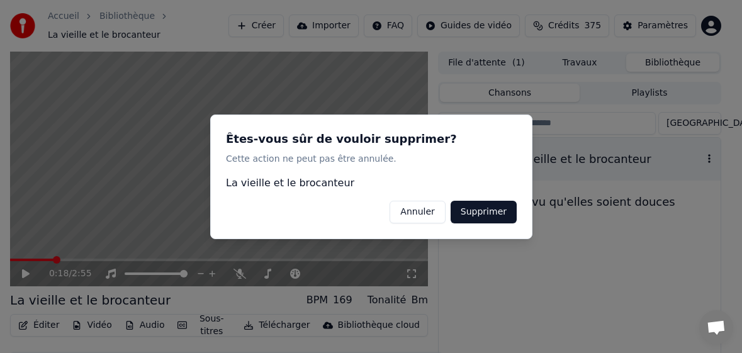
click at [489, 207] on button "Supprimer" at bounding box center [483, 211] width 66 height 23
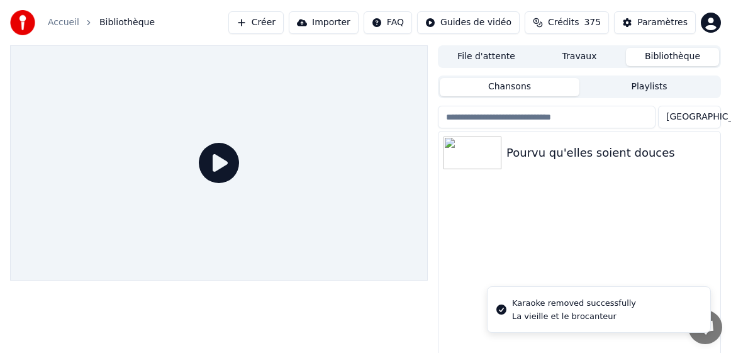
click at [284, 22] on button "Créer" at bounding box center [255, 22] width 55 height 23
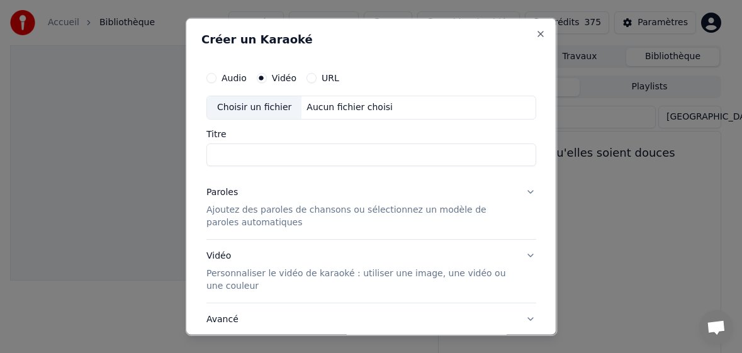
click at [238, 109] on div "Choisir un fichier" at bounding box center [254, 107] width 94 height 23
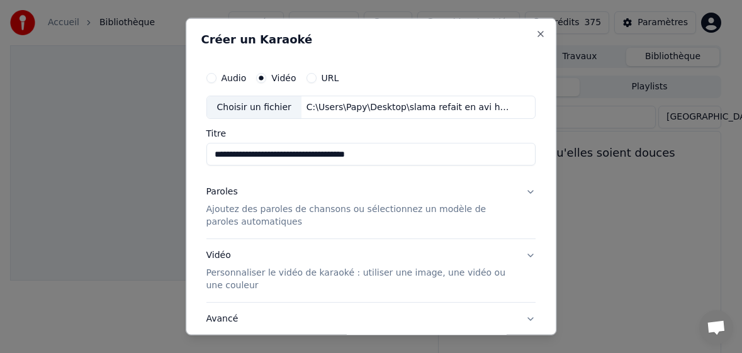
drag, startPoint x: 311, startPoint y: 155, endPoint x: 389, endPoint y: 155, distance: 77.4
click at [389, 155] on input "**********" at bounding box center [371, 154] width 330 height 23
type input "**********"
click at [229, 218] on p "Ajoutez des paroles de chansons ou sélectionnez un modèle de paroles automatiqu…" at bounding box center [361, 215] width 310 height 25
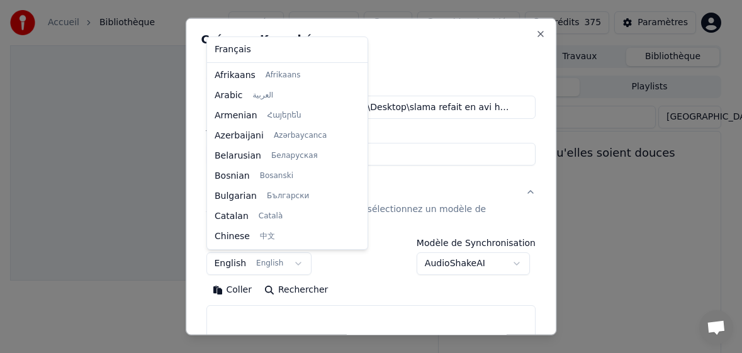
click at [222, 259] on body "**********" at bounding box center [365, 176] width 731 height 353
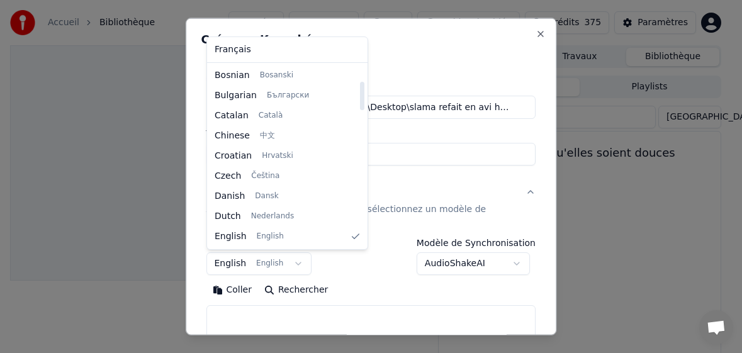
select select "**"
drag, startPoint x: 233, startPoint y: 50, endPoint x: 250, endPoint y: 176, distance: 126.4
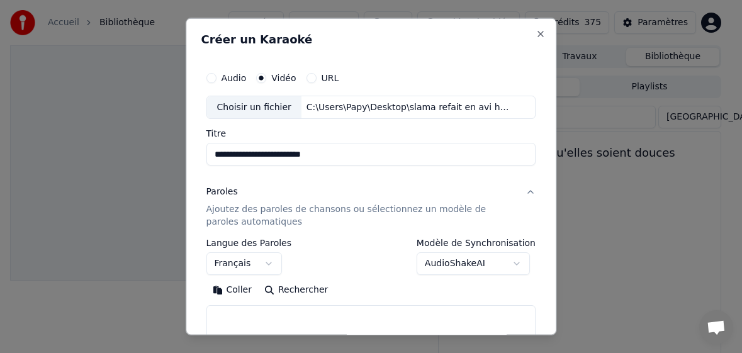
drag, startPoint x: 237, startPoint y: 294, endPoint x: 249, endPoint y: 281, distance: 17.4
click at [237, 293] on button "Coller" at bounding box center [232, 290] width 52 height 20
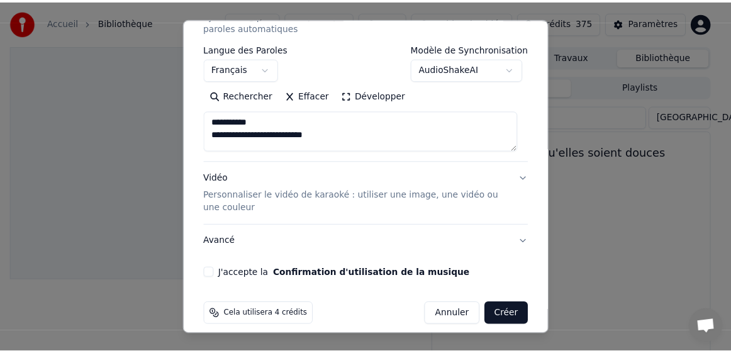
scroll to position [206, 0]
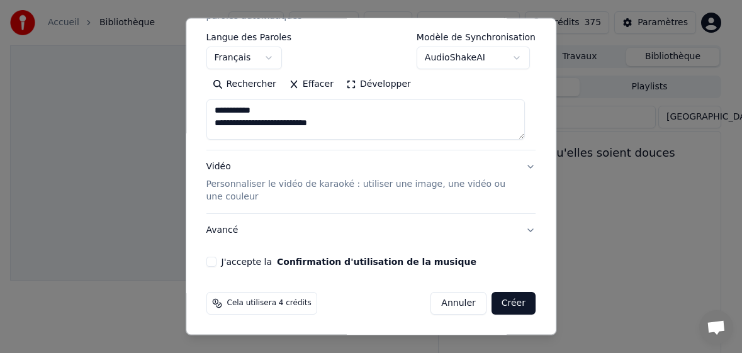
drag, startPoint x: 212, startPoint y: 260, endPoint x: 232, endPoint y: 272, distance: 22.9
click at [215, 260] on button "J'accepte la Confirmation d'utilisation de la musique" at bounding box center [211, 262] width 10 height 10
click at [493, 300] on button "Créer" at bounding box center [513, 303] width 44 height 23
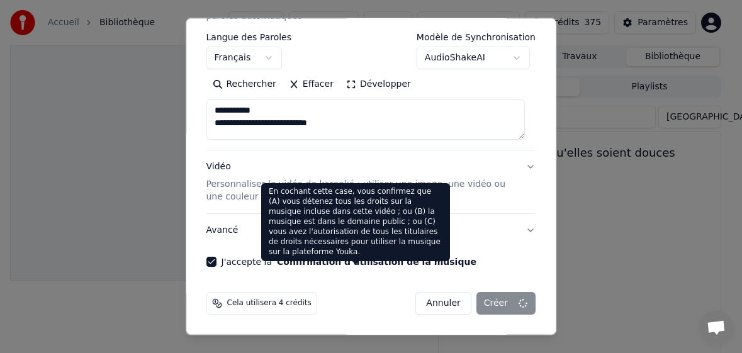
type textarea "**********"
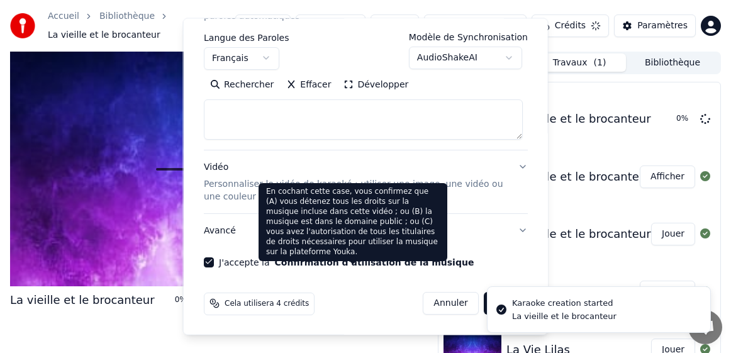
scroll to position [0, 0]
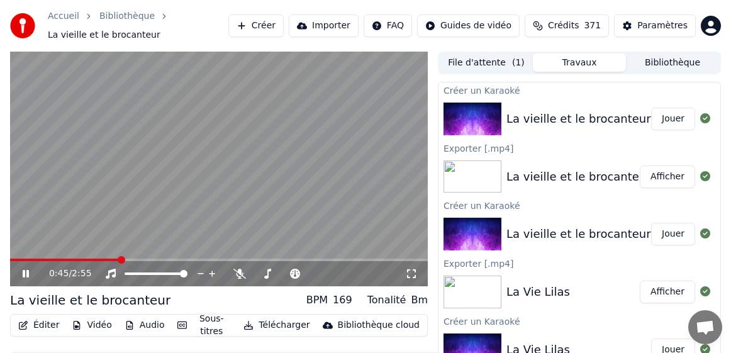
click at [22, 272] on icon at bounding box center [34, 274] width 29 height 10
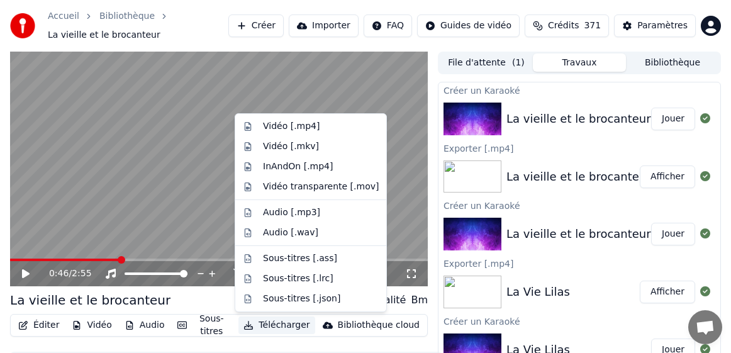
click at [292, 322] on button "Télécharger" at bounding box center [276, 325] width 76 height 18
click at [293, 125] on div "Vidéo [.mp4]" at bounding box center [291, 126] width 57 height 13
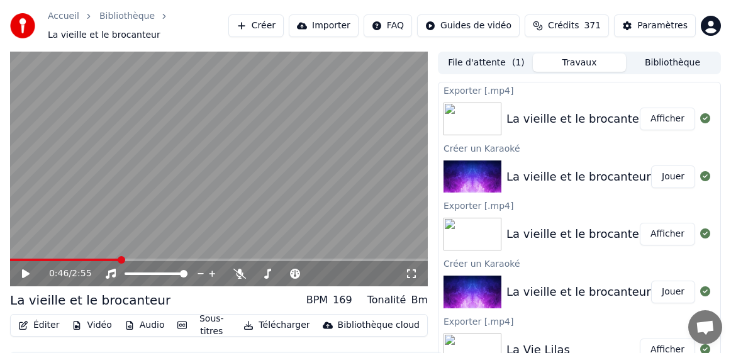
drag, startPoint x: 666, startPoint y: 67, endPoint x: 655, endPoint y: 79, distance: 16.0
click at [666, 67] on button "Bibliothèque" at bounding box center [672, 62] width 93 height 18
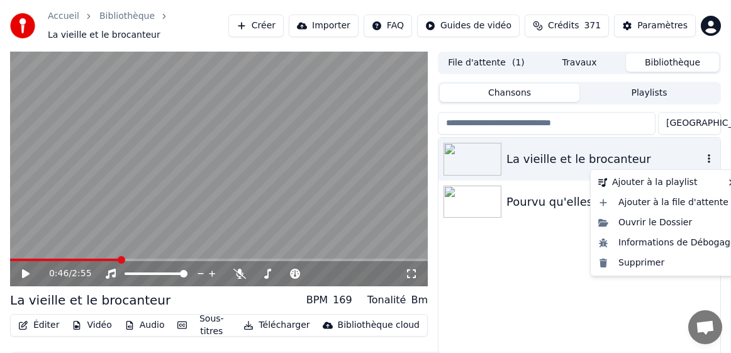
click at [708, 160] on icon "button" at bounding box center [709, 159] width 13 height 10
click at [640, 265] on div "Supprimer" at bounding box center [667, 263] width 148 height 20
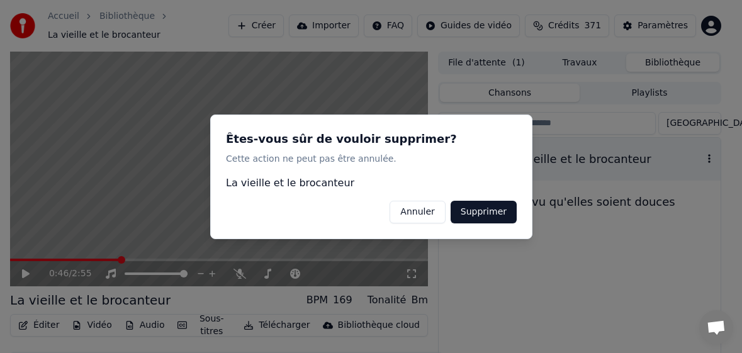
click at [501, 213] on button "Supprimer" at bounding box center [483, 211] width 66 height 23
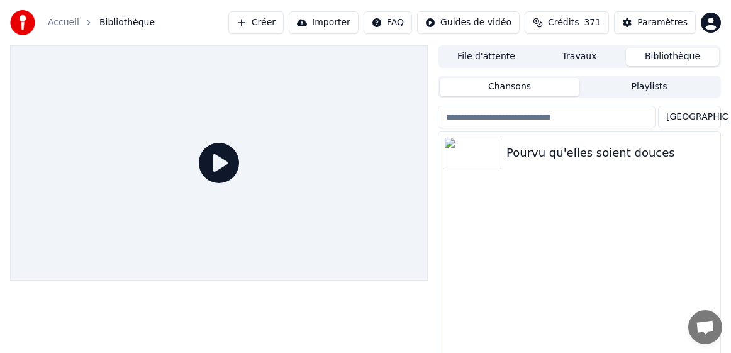
click at [284, 20] on button "Créer" at bounding box center [255, 22] width 55 height 23
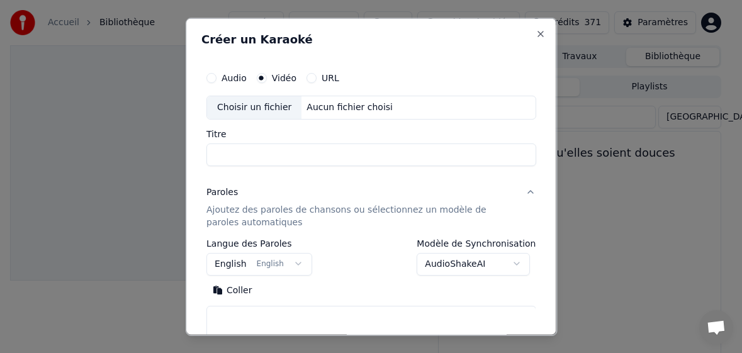
click at [254, 108] on div "Choisir un fichier" at bounding box center [254, 107] width 94 height 23
type input "**********"
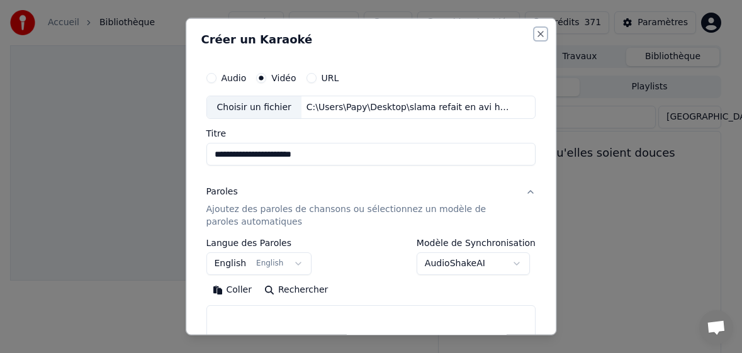
click at [535, 33] on button "Close" at bounding box center [540, 33] width 10 height 10
select select
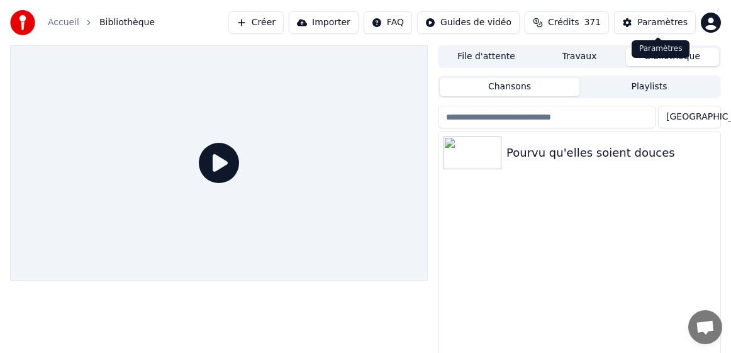
click at [654, 21] on div "Paramètres" at bounding box center [662, 22] width 50 height 13
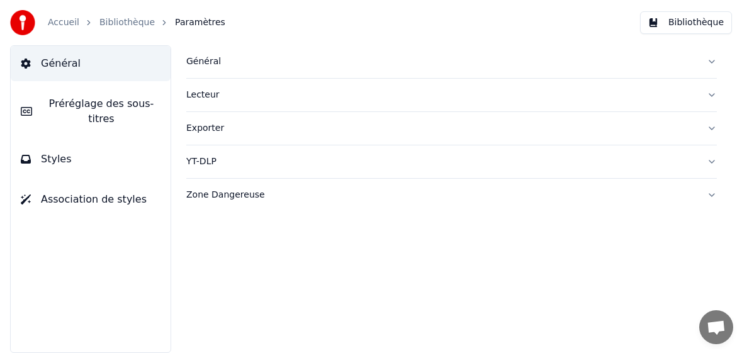
click at [197, 55] on div "Général" at bounding box center [441, 61] width 510 height 13
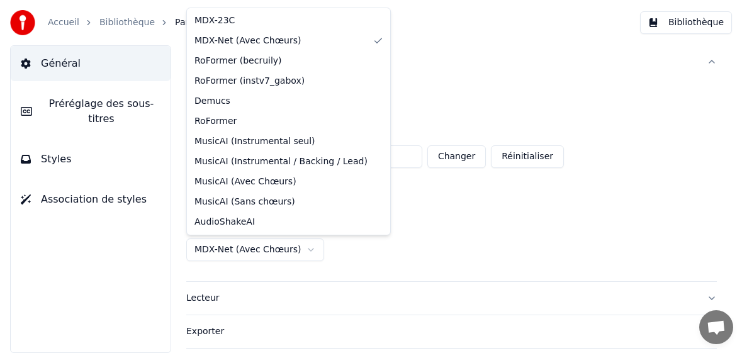
click at [233, 249] on html "**********" at bounding box center [371, 176] width 742 height 353
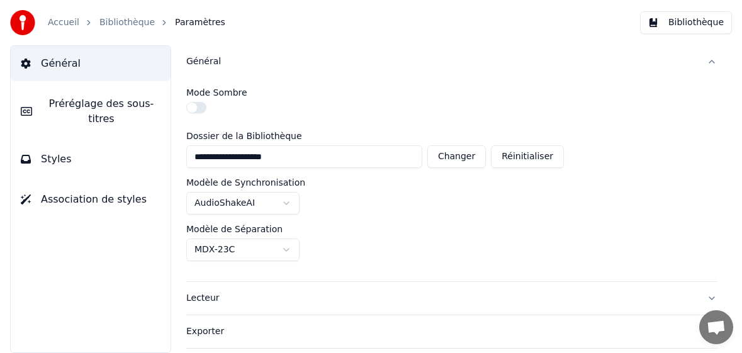
click at [64, 23] on link "Accueil" at bounding box center [63, 22] width 31 height 13
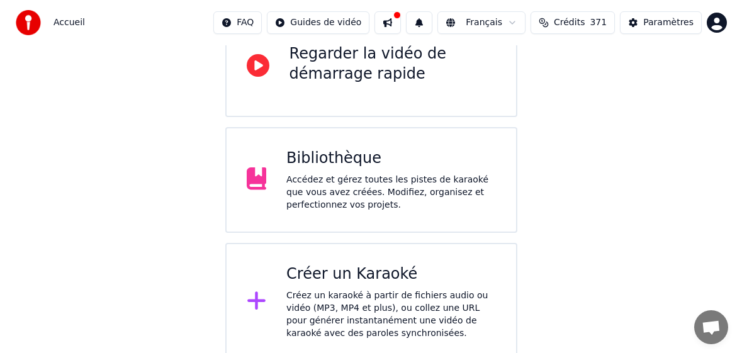
scroll to position [153, 0]
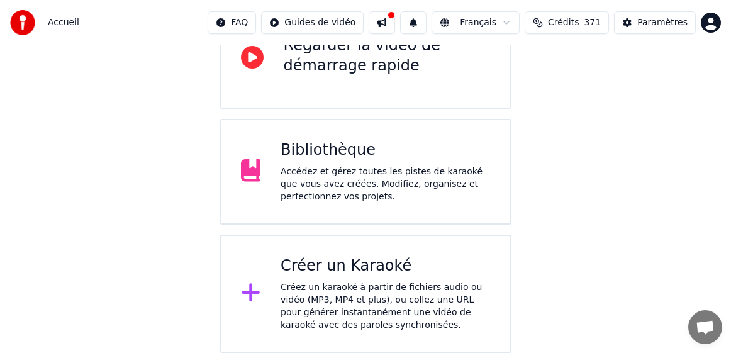
click at [318, 286] on div "Créez un karaoké à partir de fichiers audio ou vidéo (MP3, MP4 et plus), ou col…" at bounding box center [386, 306] width 210 height 50
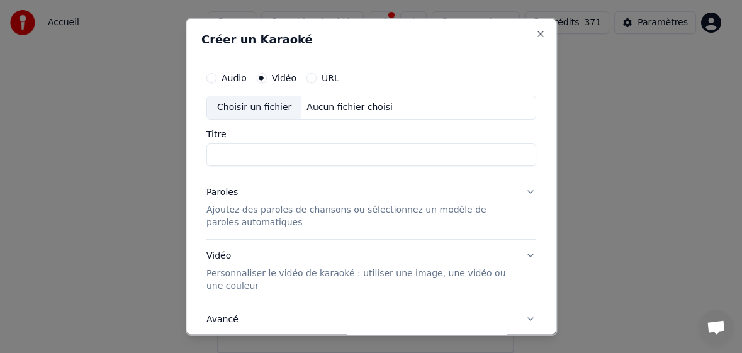
click at [252, 106] on div "Choisir un fichier" at bounding box center [254, 107] width 94 height 23
drag, startPoint x: 272, startPoint y: 155, endPoint x: 326, endPoint y: 157, distance: 53.5
click at [326, 157] on input "**********" at bounding box center [371, 154] width 330 height 23
type input "**********"
click at [237, 215] on p "Ajoutez des paroles de chansons ou sélectionnez un modèle de paroles automatiqu…" at bounding box center [361, 215] width 310 height 25
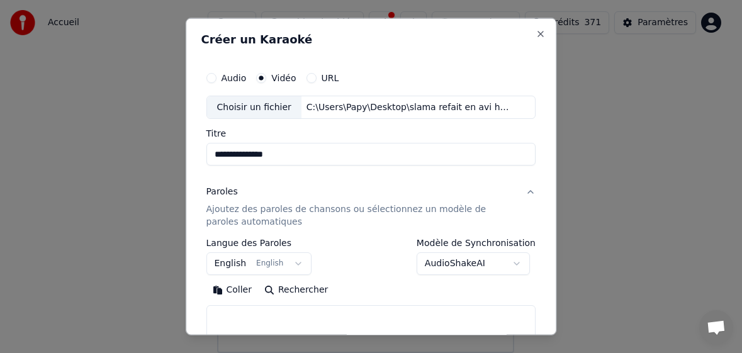
click at [226, 257] on body "**********" at bounding box center [365, 100] width 731 height 506
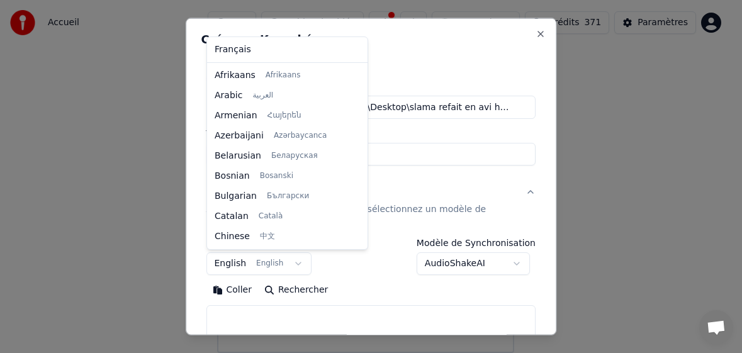
scroll to position [101, 0]
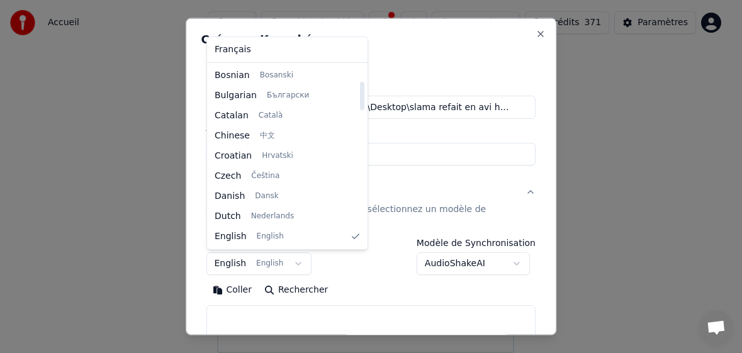
select select "**"
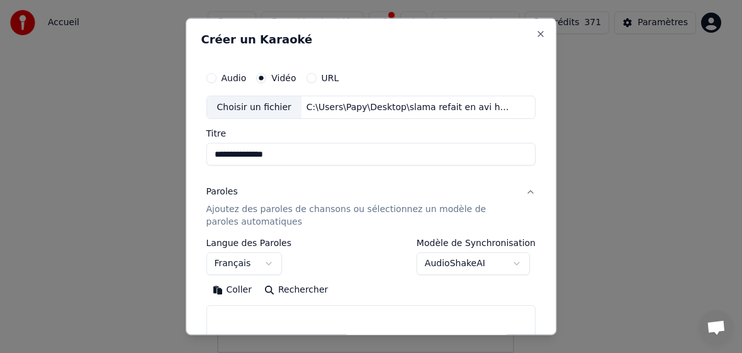
click at [242, 290] on button "Coller" at bounding box center [232, 290] width 52 height 20
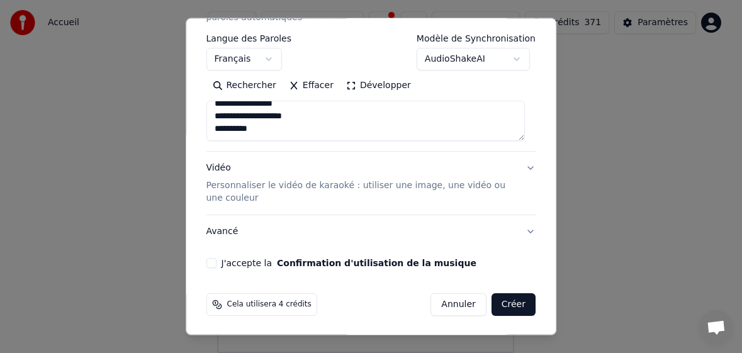
scroll to position [206, 0]
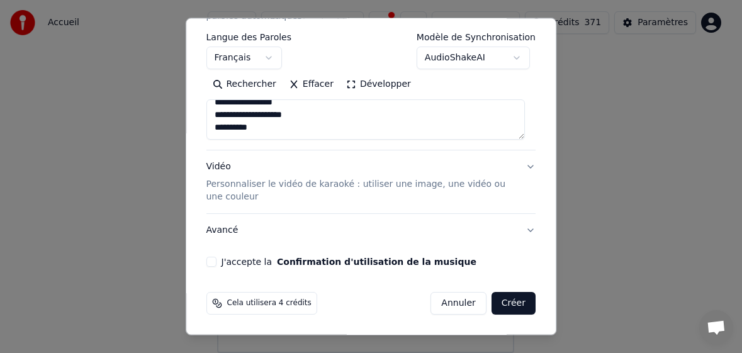
click at [213, 258] on button "J'accepte la Confirmation d'utilisation de la musique" at bounding box center [211, 262] width 10 height 10
click at [496, 298] on button "Créer" at bounding box center [513, 303] width 44 height 23
type textarea "**********"
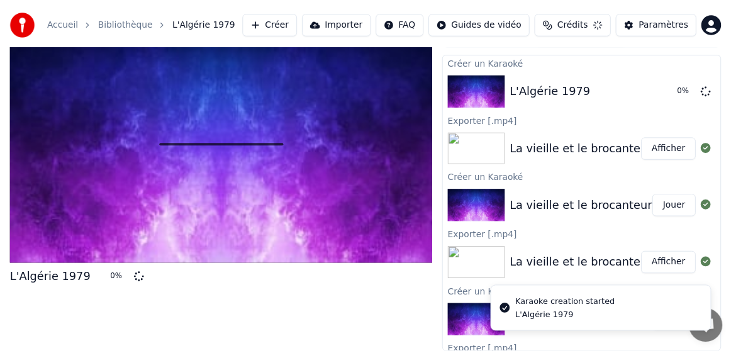
scroll to position [23, 0]
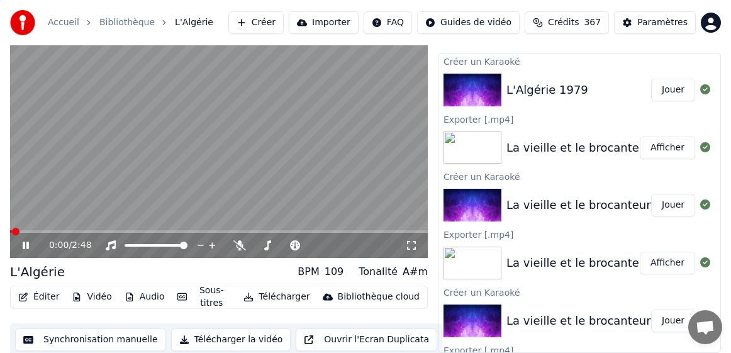
drag, startPoint x: 26, startPoint y: 245, endPoint x: 91, endPoint y: 262, distance: 67.2
click at [26, 245] on icon at bounding box center [26, 246] width 6 height 8
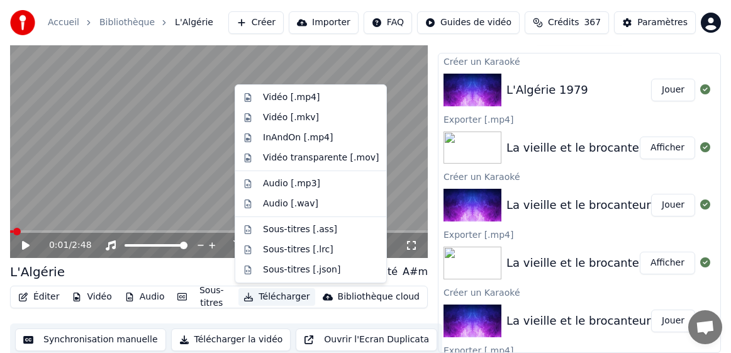
click at [281, 297] on button "Télécharger" at bounding box center [276, 297] width 76 height 18
click at [281, 98] on div "Vidéo [.mp4]" at bounding box center [291, 97] width 57 height 13
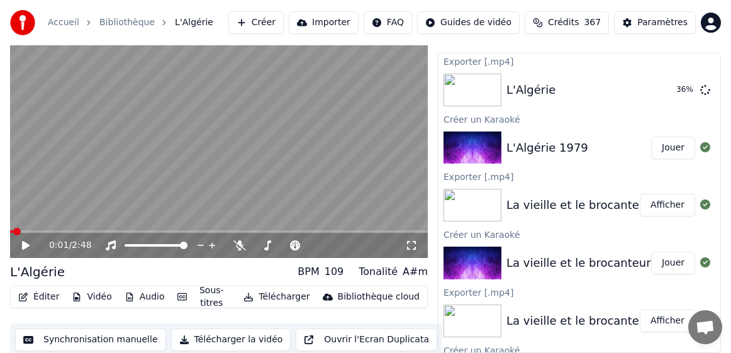
drag, startPoint x: 389, startPoint y: 318, endPoint x: 384, endPoint y: 299, distance: 18.8
click at [389, 318] on div "Éditer Vidéo Audio Sous-titres Télécharger Bibliothèque cloud Synchronisation m…" at bounding box center [219, 321] width 418 height 70
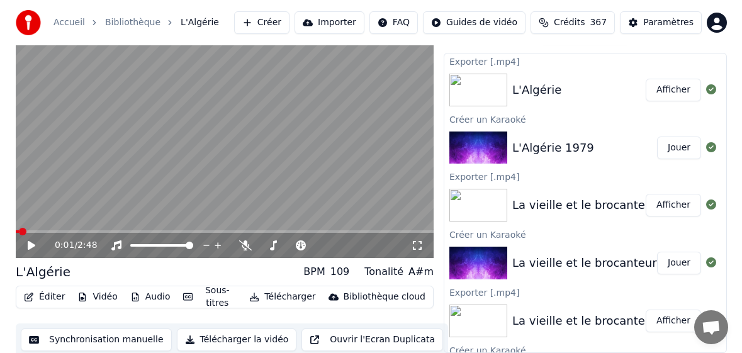
scroll to position [0, 0]
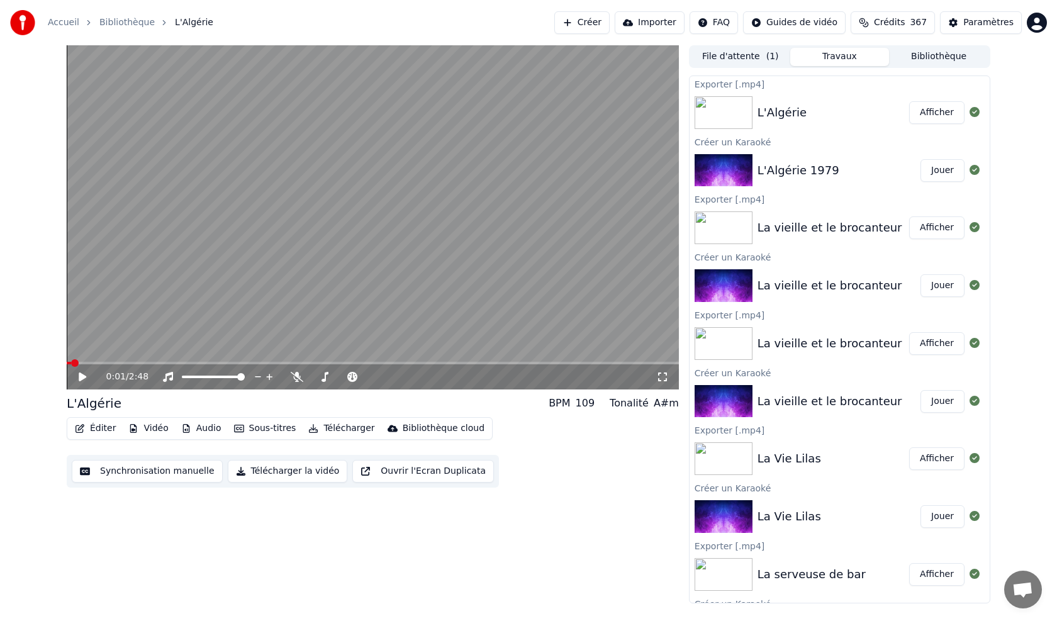
click at [730, 52] on button "Bibliothèque" at bounding box center [938, 57] width 99 height 18
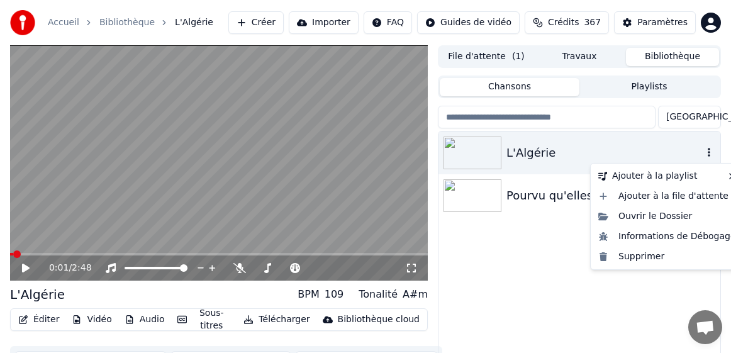
click at [709, 154] on icon "button" at bounding box center [709, 152] width 3 height 9
click at [646, 260] on div "Supprimer" at bounding box center [667, 257] width 148 height 20
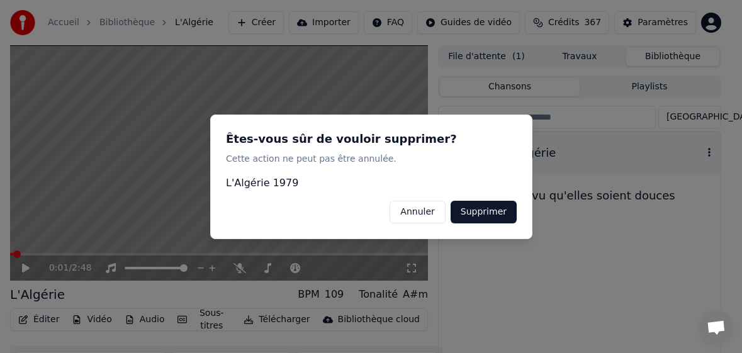
click at [487, 216] on button "Supprimer" at bounding box center [483, 211] width 66 height 23
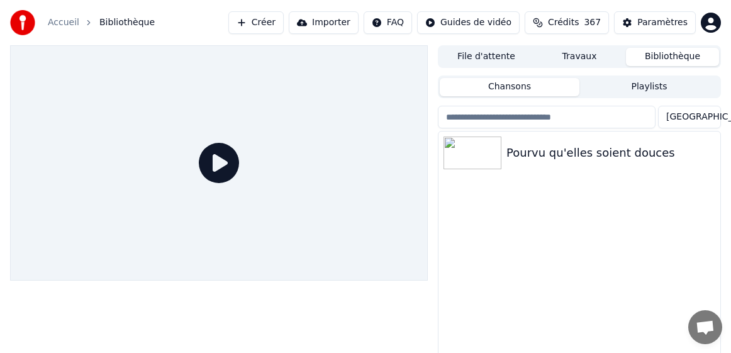
click at [282, 23] on button "Créer" at bounding box center [255, 22] width 55 height 23
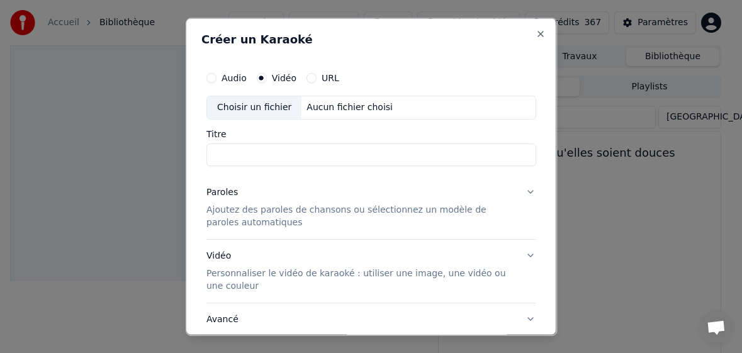
click at [277, 75] on label "Vidéo" at bounding box center [284, 77] width 25 height 9
click at [267, 75] on button "Vidéo" at bounding box center [262, 77] width 10 height 10
click at [249, 102] on div "Choisir un fichier" at bounding box center [254, 107] width 94 height 23
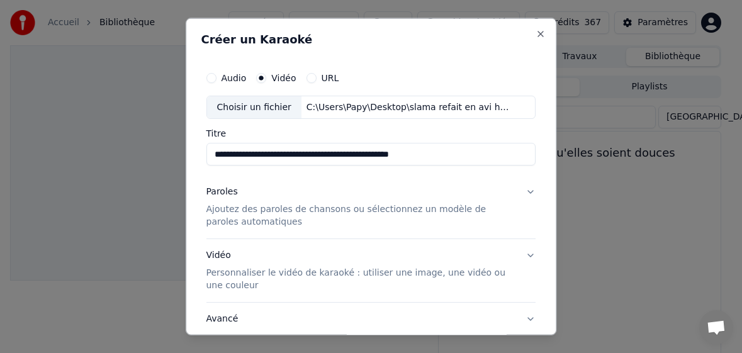
drag, startPoint x: 304, startPoint y: 156, endPoint x: 510, endPoint y: 166, distance: 206.6
click at [510, 166] on div "**********" at bounding box center [371, 210] width 340 height 301
type input "**********"
click at [228, 213] on p "Ajoutez des paroles de chansons ou sélectionnez un modèle de paroles automatiqu…" at bounding box center [361, 215] width 310 height 25
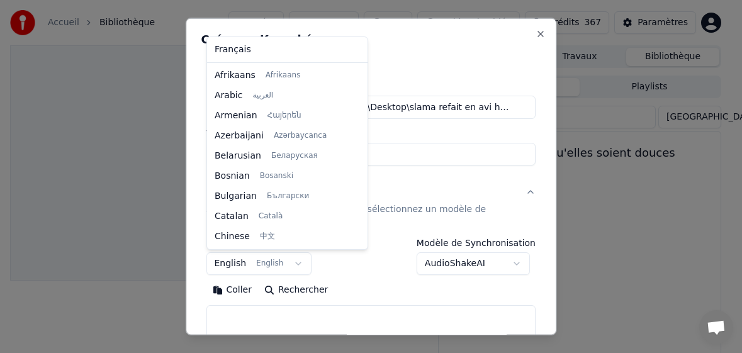
click at [226, 267] on body "**********" at bounding box center [365, 176] width 731 height 353
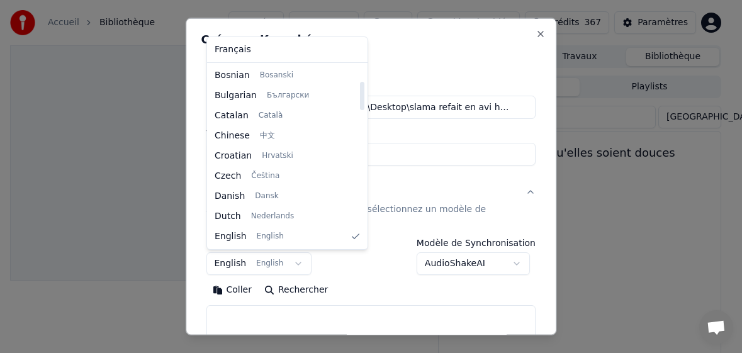
select select "**"
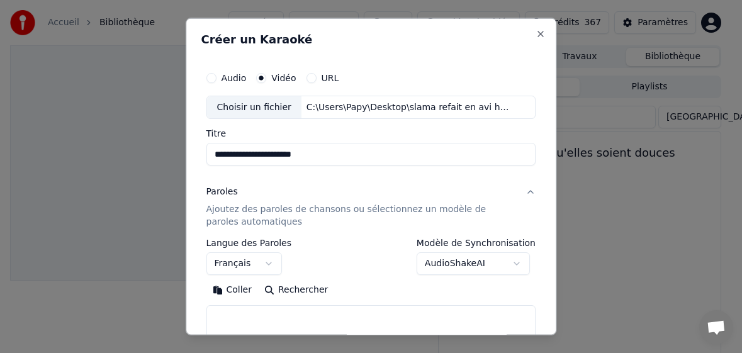
click at [241, 291] on button "Coller" at bounding box center [232, 290] width 52 height 20
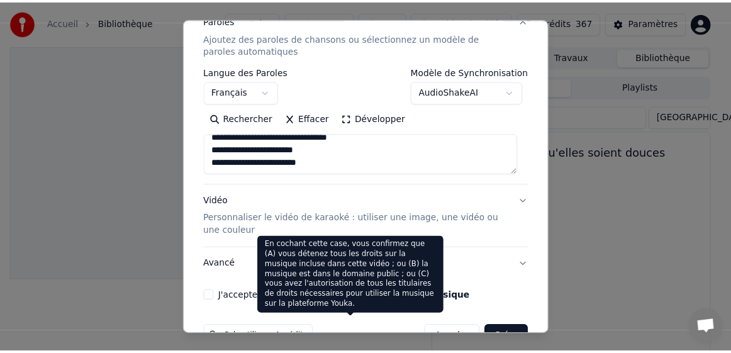
scroll to position [189, 0]
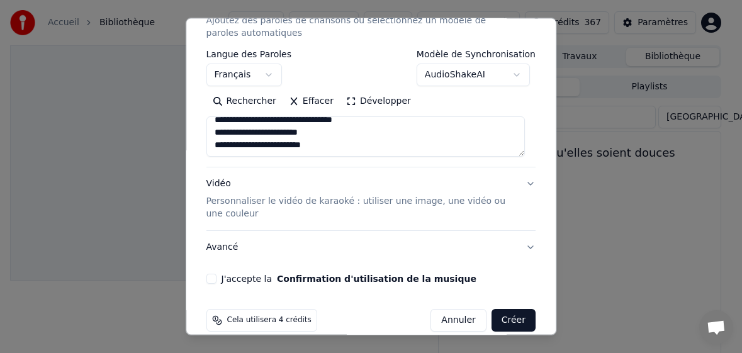
click at [208, 280] on button "J'accepte la Confirmation d'utilisation de la musique" at bounding box center [211, 279] width 10 height 10
click at [500, 320] on button "Créer" at bounding box center [513, 320] width 44 height 23
type textarea "**********"
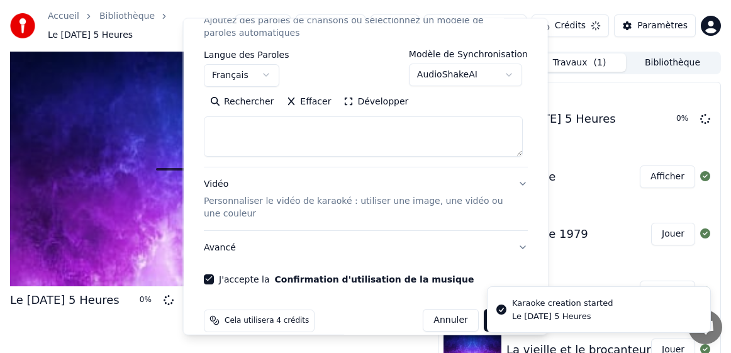
scroll to position [0, 0]
select select
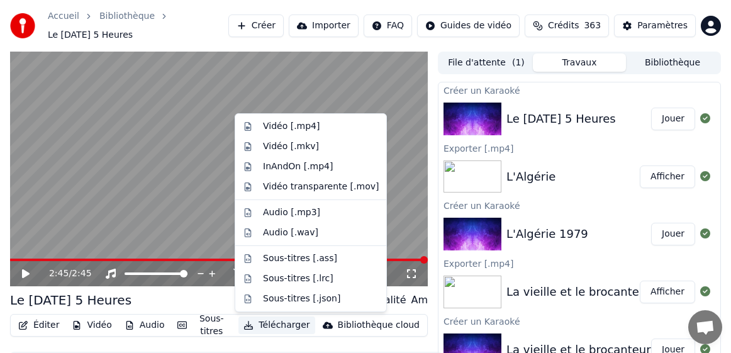
click at [271, 325] on button "Télécharger" at bounding box center [276, 325] width 76 height 18
click at [284, 128] on div "Vidéo [.mp4]" at bounding box center [291, 126] width 57 height 13
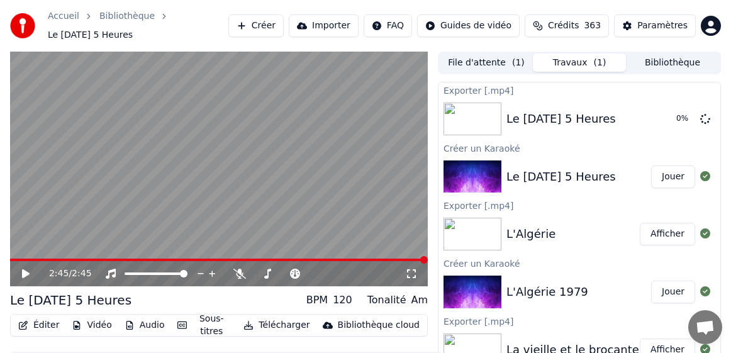
click at [28, 272] on icon at bounding box center [26, 273] width 8 height 9
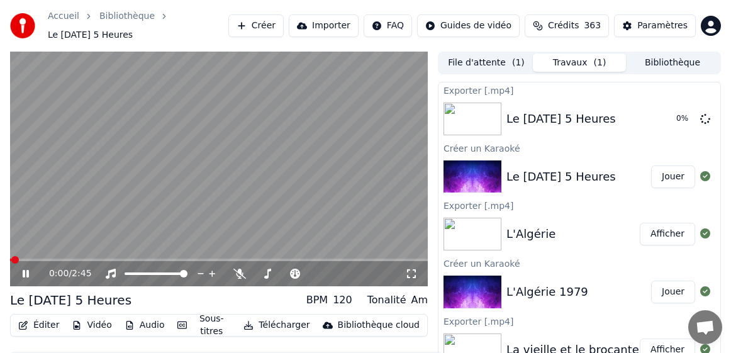
click at [27, 275] on icon at bounding box center [26, 274] width 6 height 8
click at [568, 43] on div "Accueil Bibliothèque Le [DATE] 5 Heures Créer Importer FAQ Guides de vidéo Créd…" at bounding box center [365, 26] width 731 height 52
click at [664, 65] on button "Bibliothèque" at bounding box center [672, 62] width 93 height 18
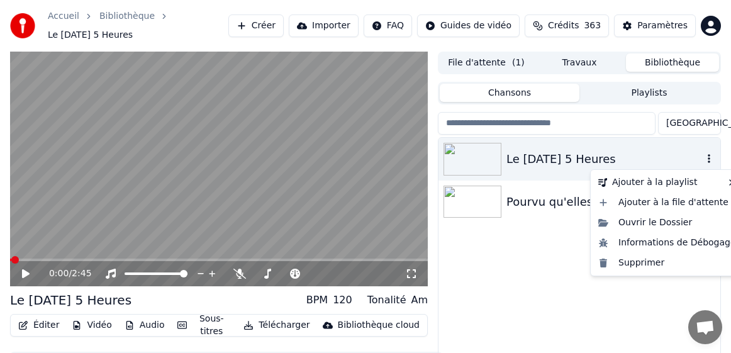
click at [710, 164] on button "button" at bounding box center [709, 159] width 13 height 15
click at [642, 269] on div "Supprimer" at bounding box center [667, 263] width 148 height 20
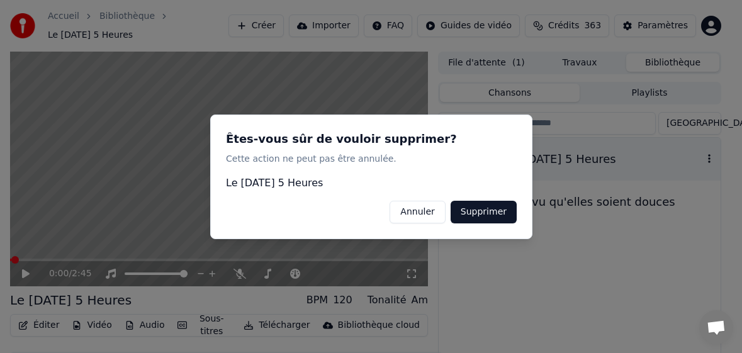
click at [485, 210] on button "Supprimer" at bounding box center [483, 211] width 66 height 23
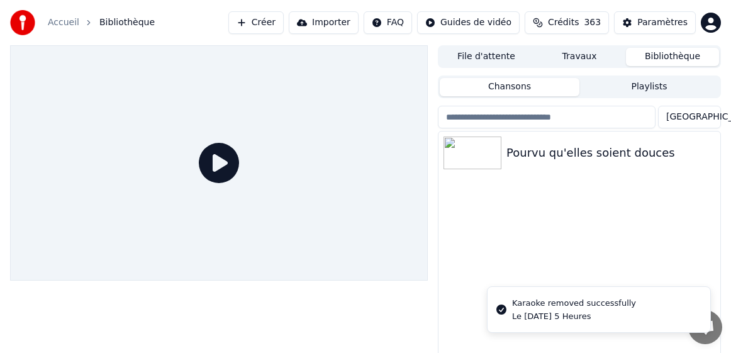
click at [562, 31] on button "Crédits 363" at bounding box center [567, 22] width 84 height 23
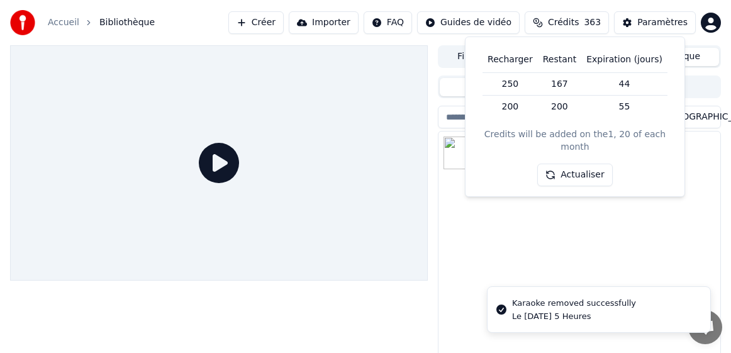
click at [586, 164] on button "Actualiser" at bounding box center [574, 175] width 75 height 23
click at [575, 165] on button "Actualiser" at bounding box center [574, 175] width 75 height 23
